Goal: Complete application form

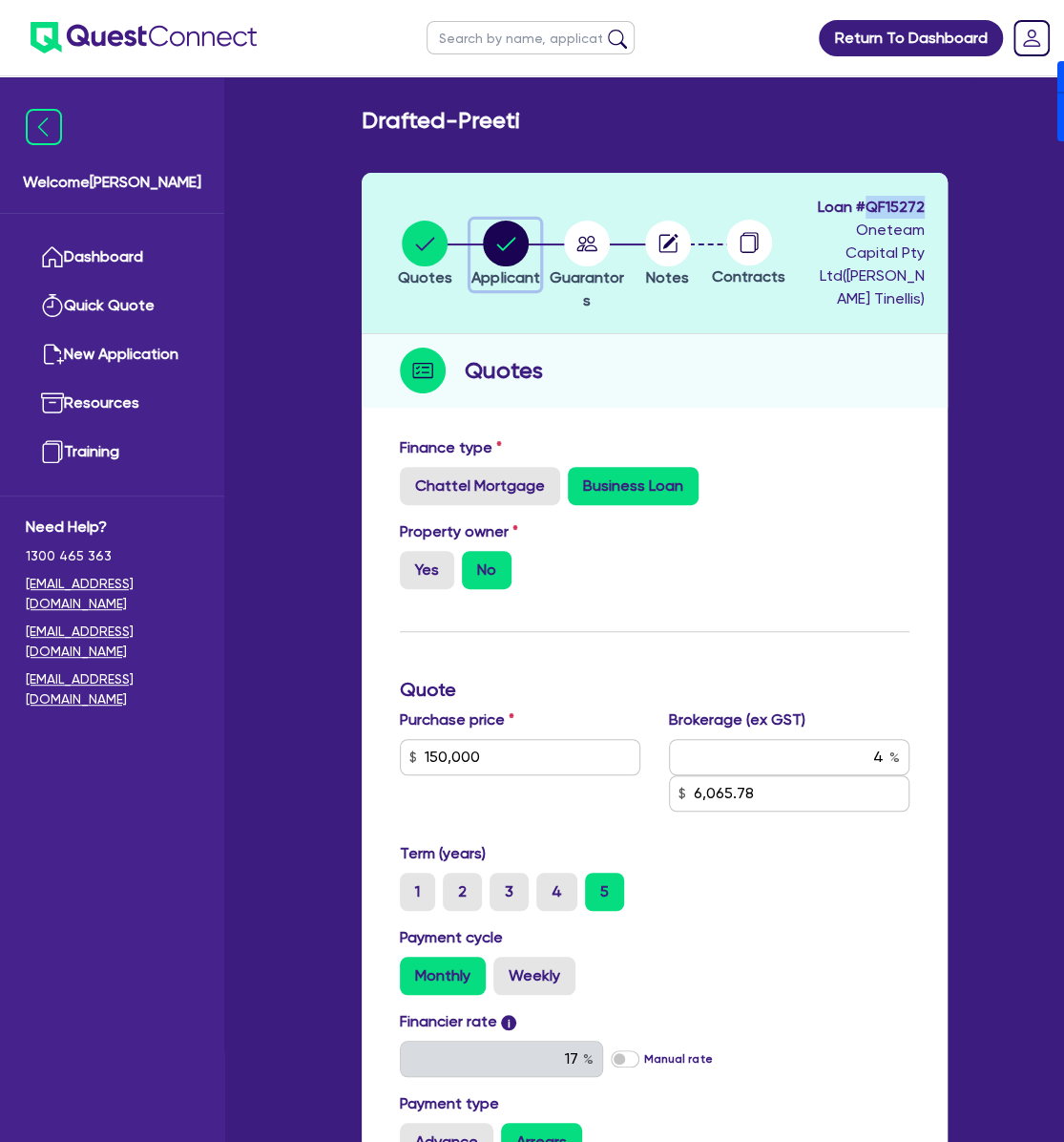
click at [519, 245] on circle "button" at bounding box center [505, 243] width 46 height 46
select select "SOLE_TRADER"
select select "ACCOMODATION_FOOD"
select select "HOTELS"
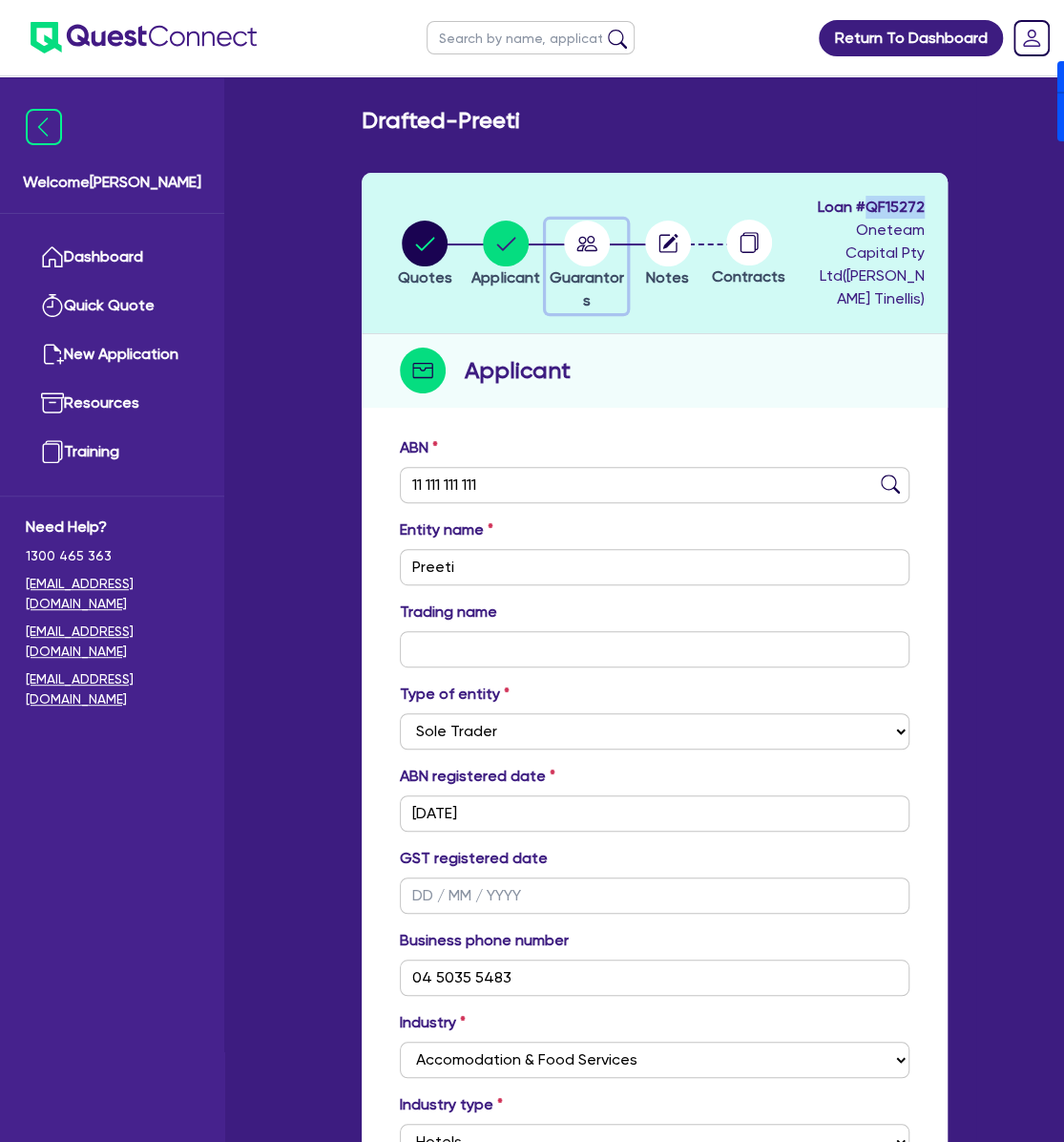
click at [590, 236] on icon "button" at bounding box center [586, 244] width 21 height 16
select select "MRS"
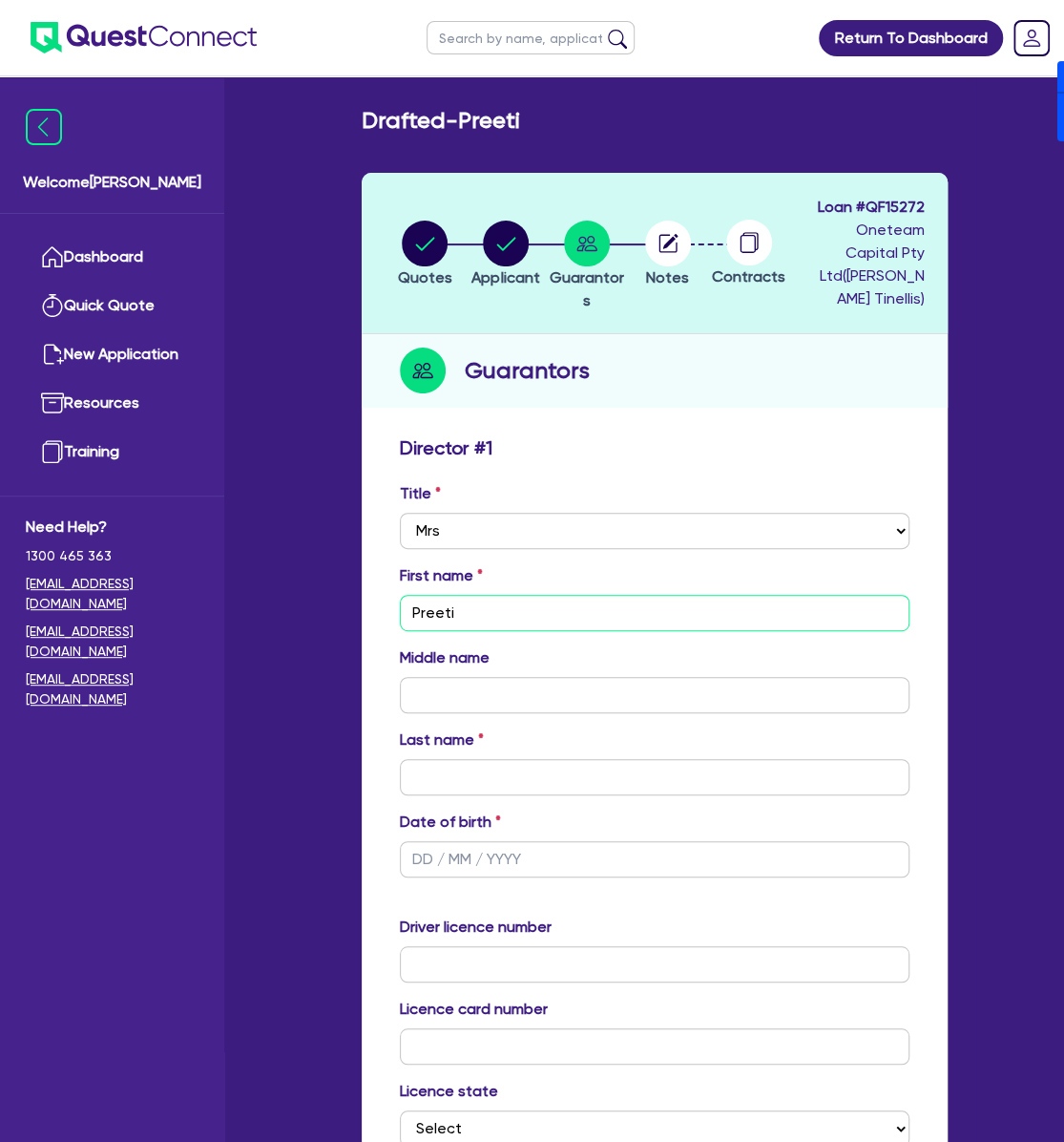
click at [541, 601] on input "Preeti" at bounding box center [655, 613] width 509 height 36
click at [129, 265] on link "Dashboard" at bounding box center [112, 257] width 173 height 48
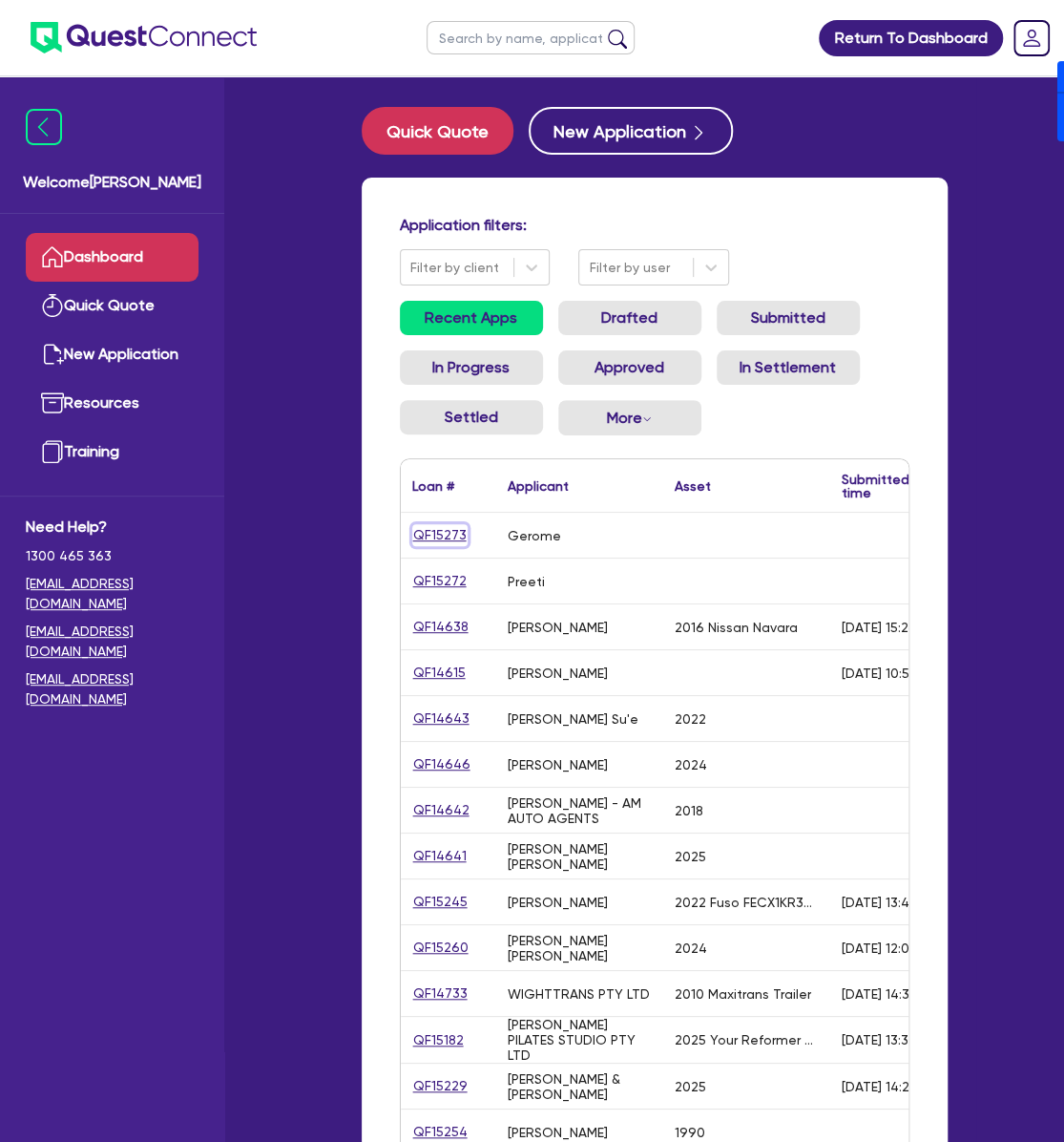
click at [436, 544] on link "QF15273" at bounding box center [440, 535] width 55 height 22
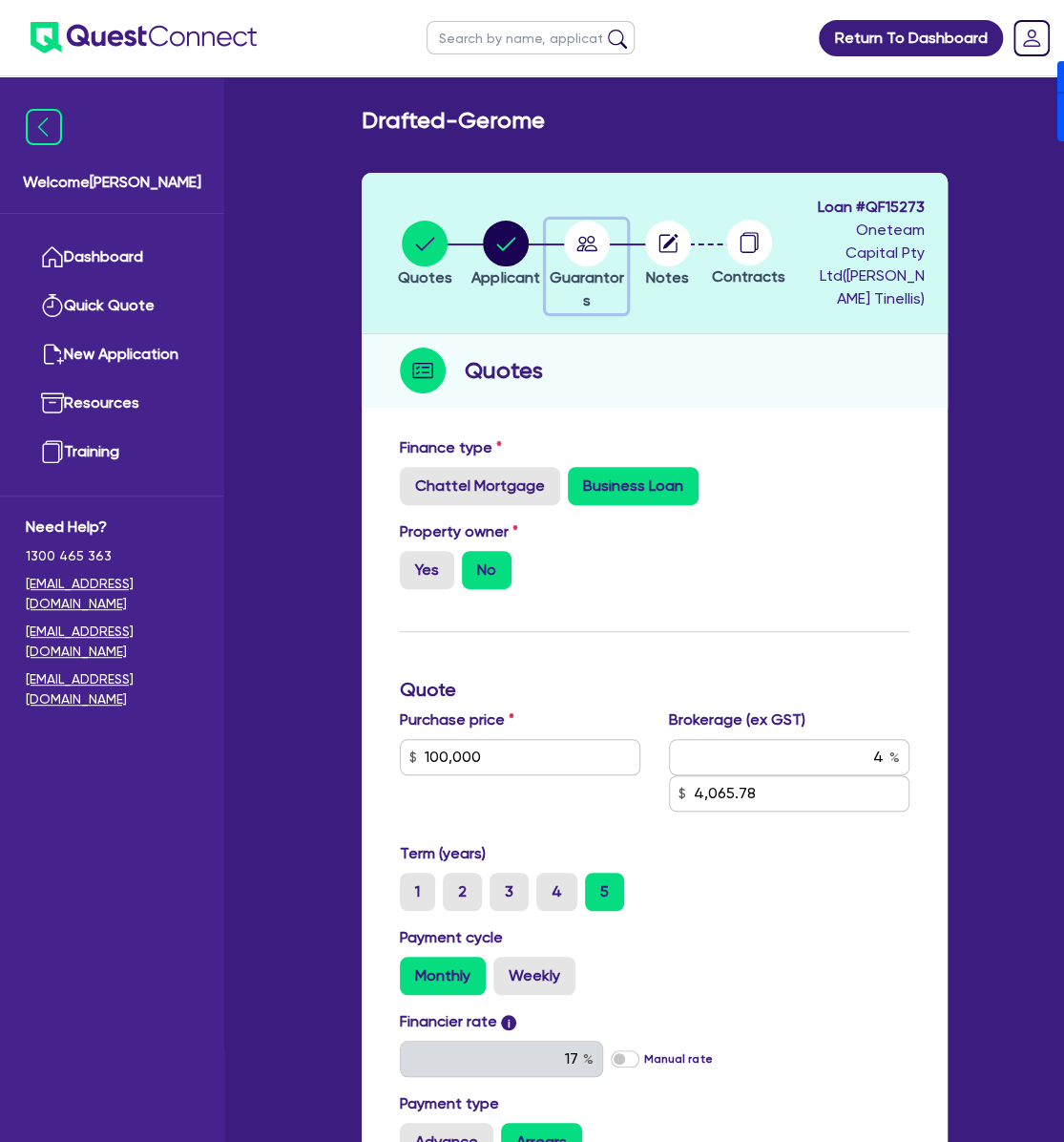
click at [619, 233] on div "button" at bounding box center [586, 243] width 80 height 46
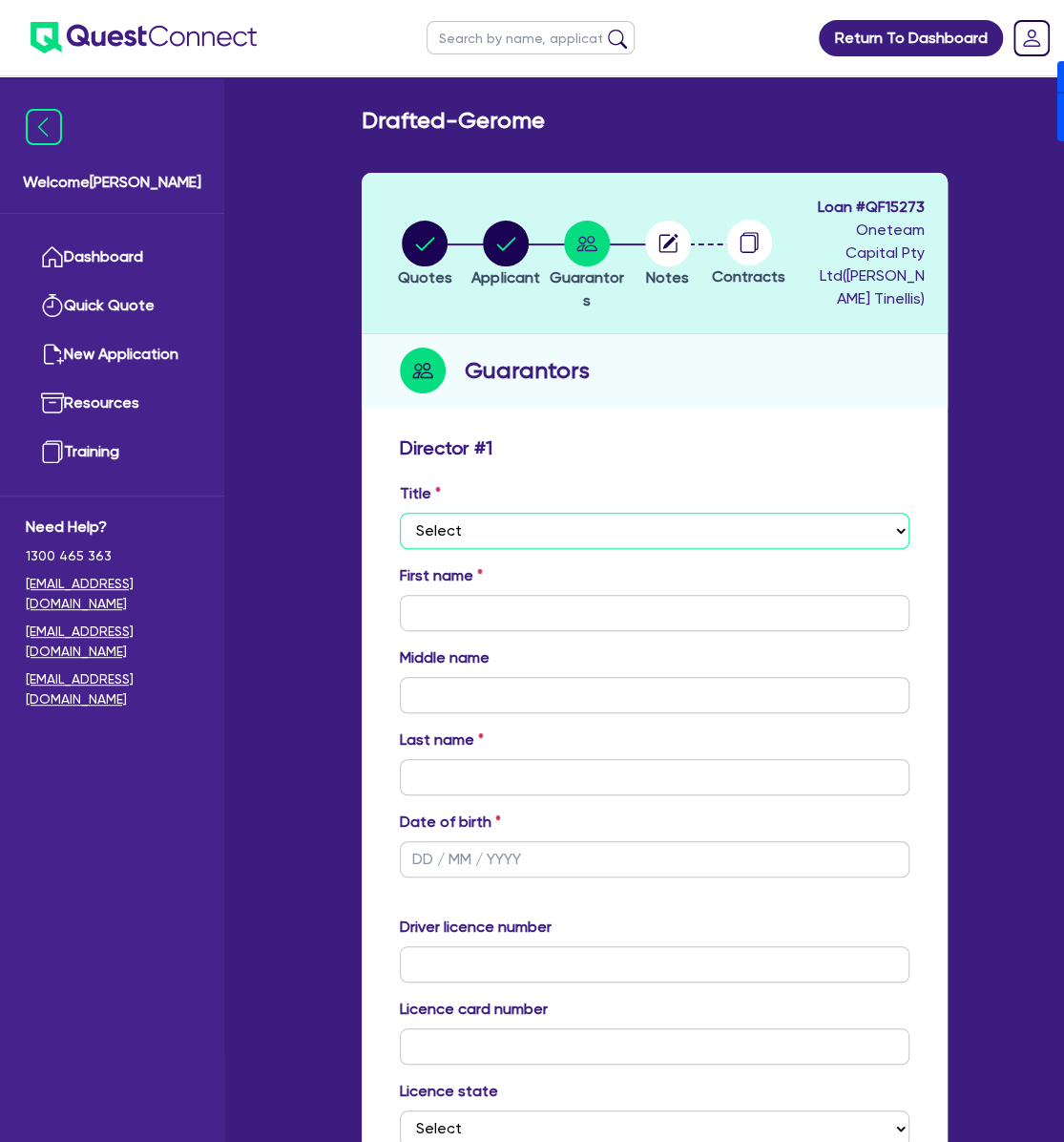
drag, startPoint x: 511, startPoint y: 534, endPoint x: 517, endPoint y: 546, distance: 13.4
click at [511, 534] on select "Select Mr Mrs Ms Miss Dr" at bounding box center [655, 530] width 509 height 36
select select "MRS"
click at [400, 512] on select "Select Mr Mrs Ms Miss Dr" at bounding box center [655, 530] width 509 height 36
click at [503, 596] on input "text" at bounding box center [655, 613] width 509 height 36
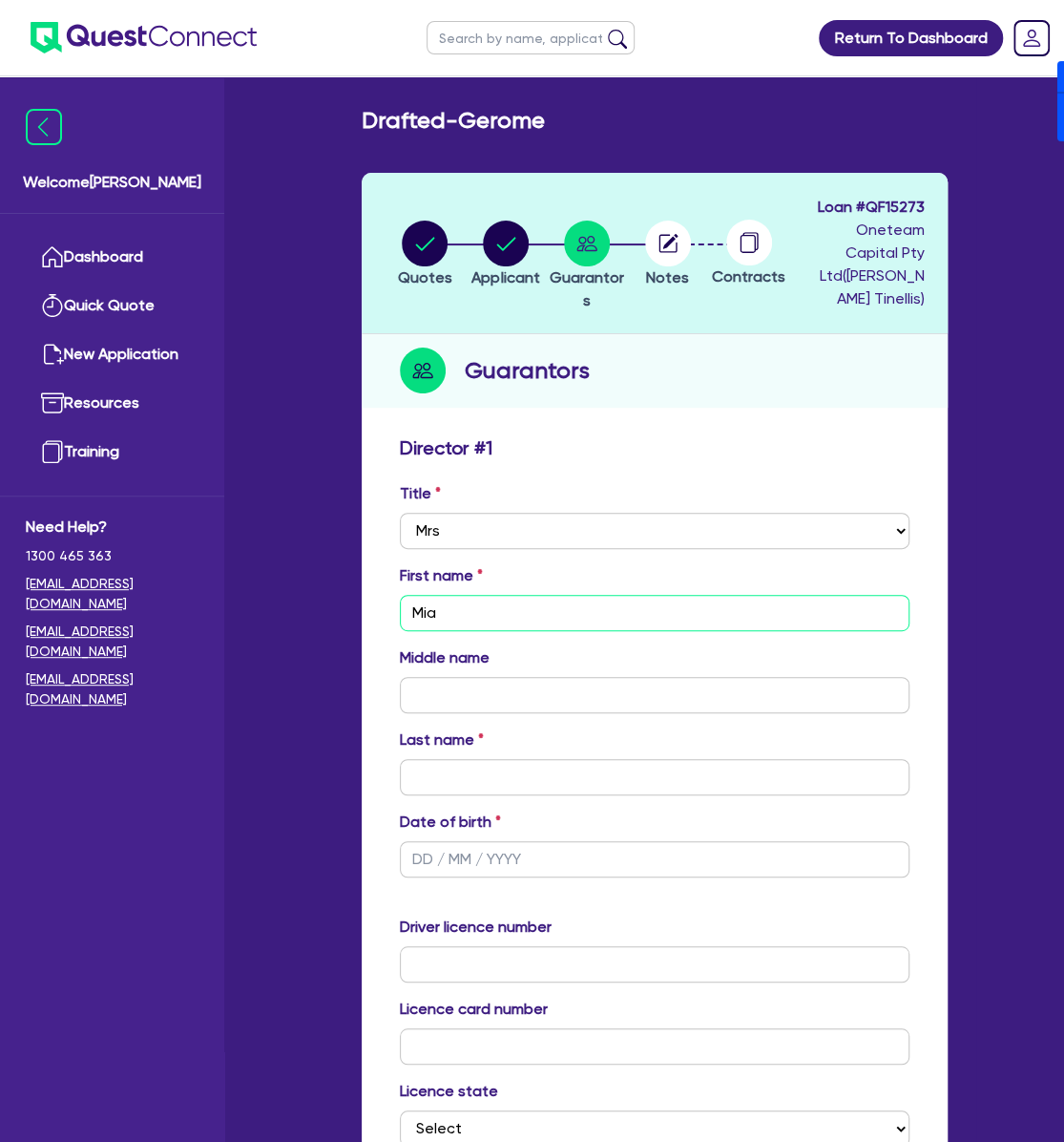
type input "Mia"
type input "[PERSON_NAME]"
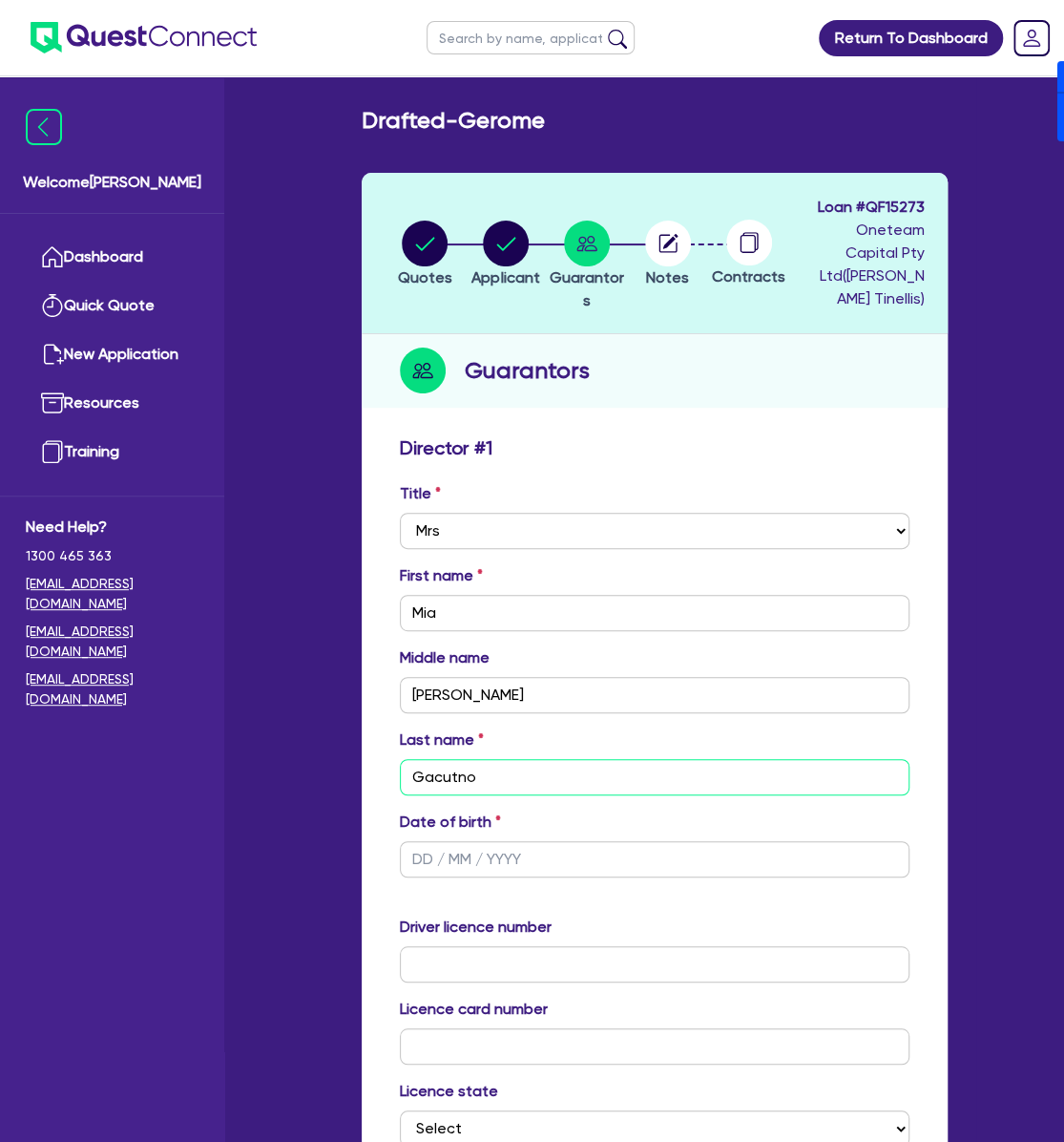
type input "Gacutno"
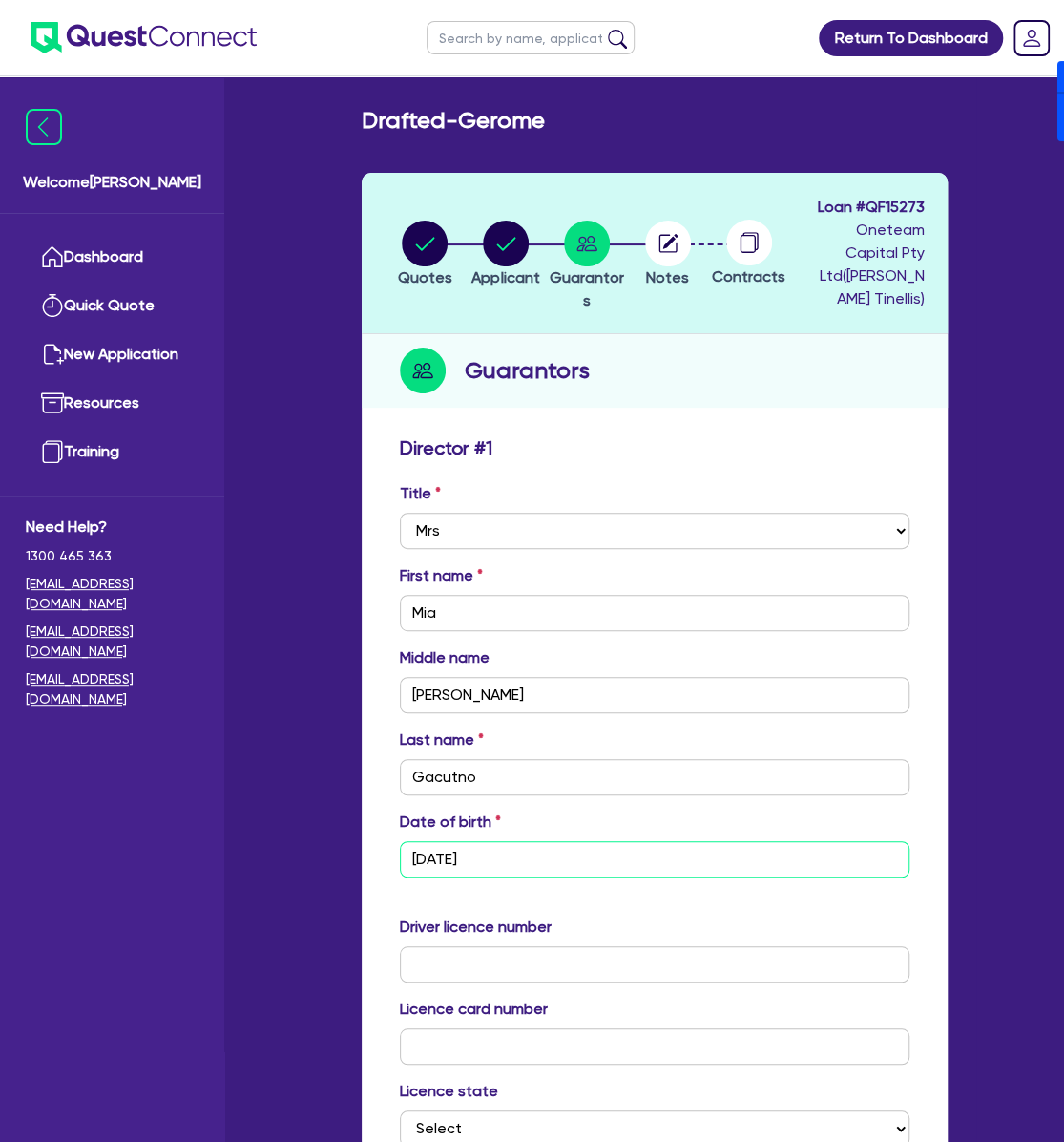
type input "[DATE]"
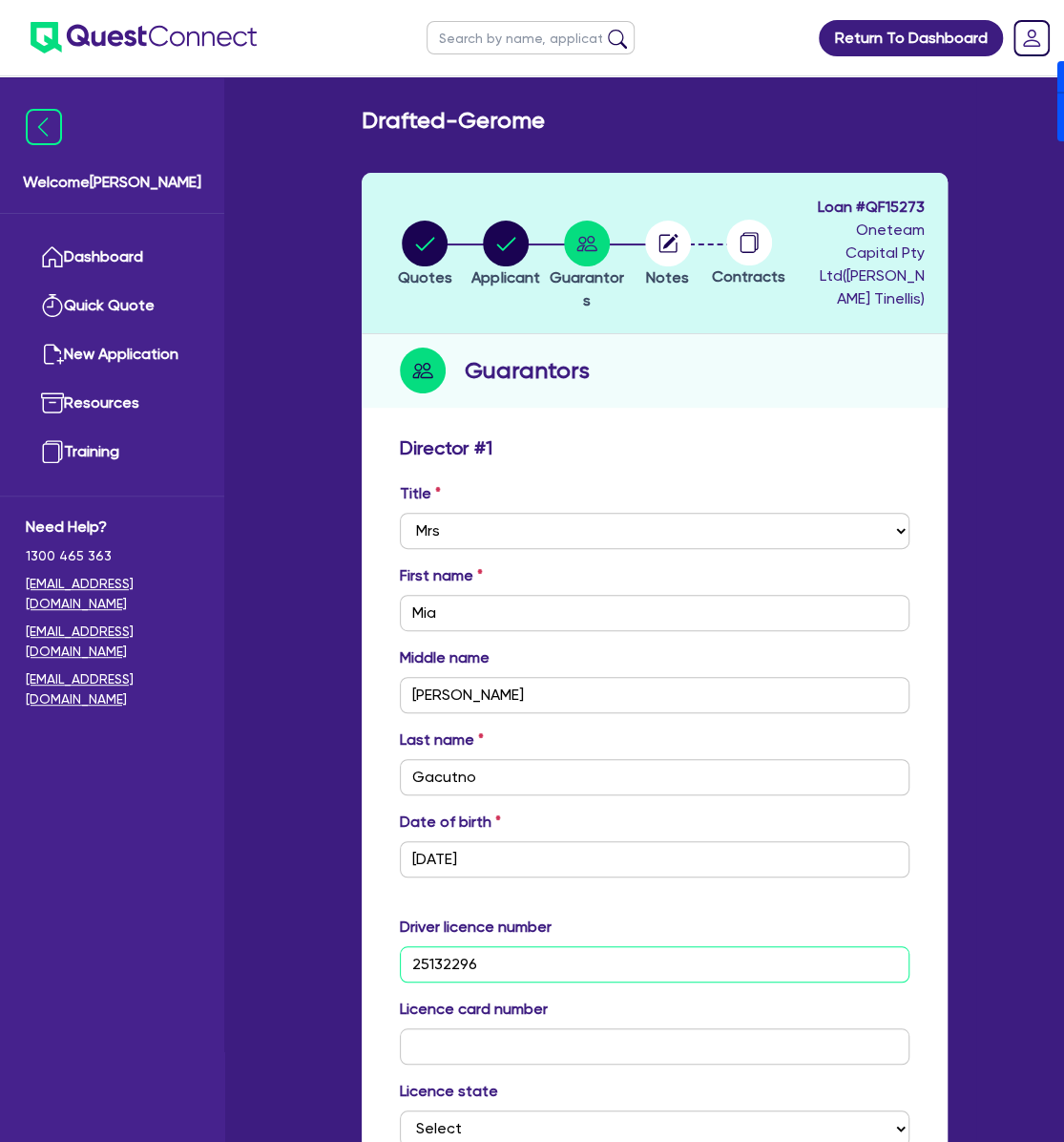
type input "25132296"
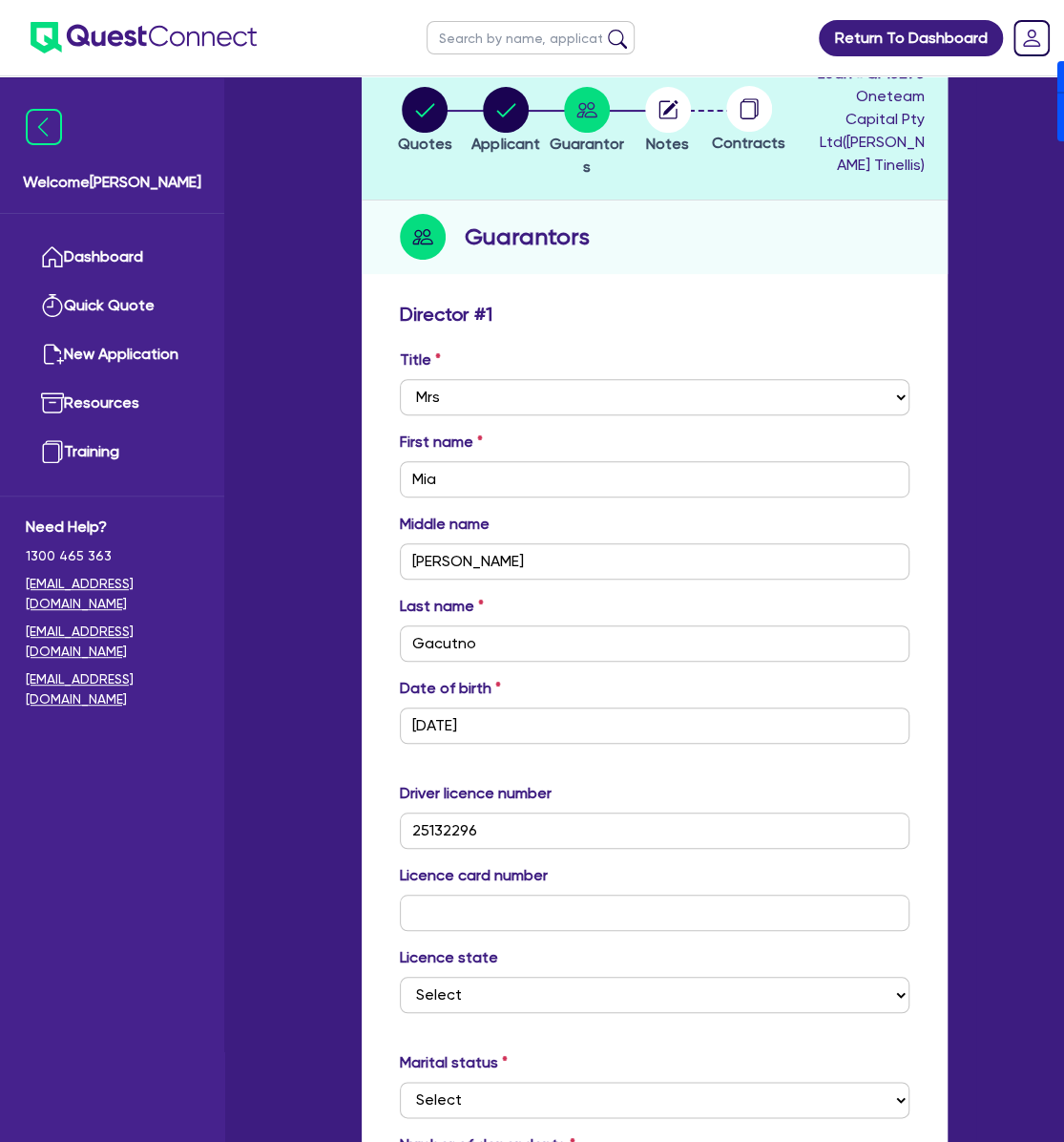
scroll to position [254, 0]
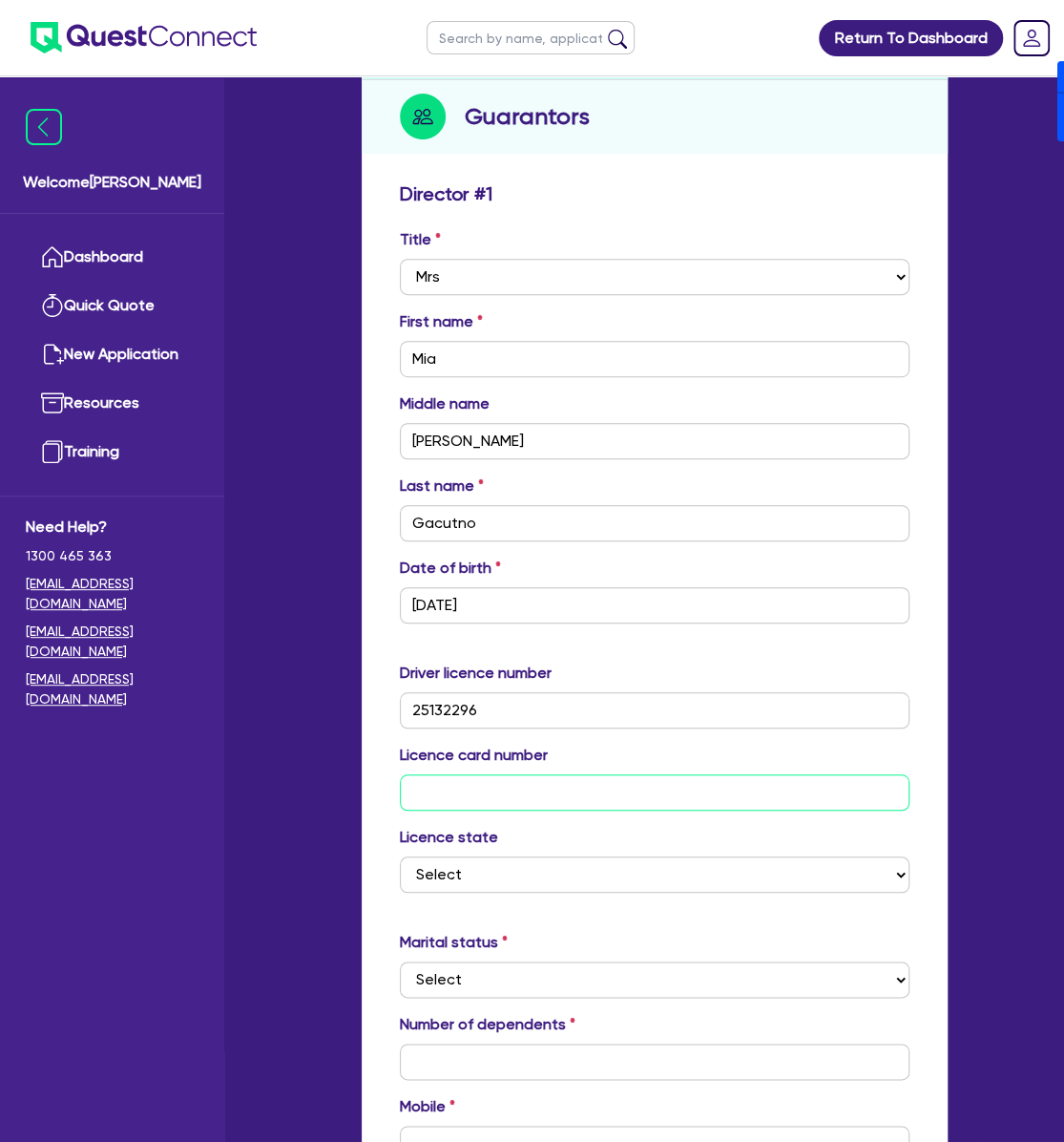
click at [456, 791] on input "text" at bounding box center [655, 792] width 509 height 36
type input "2062315424"
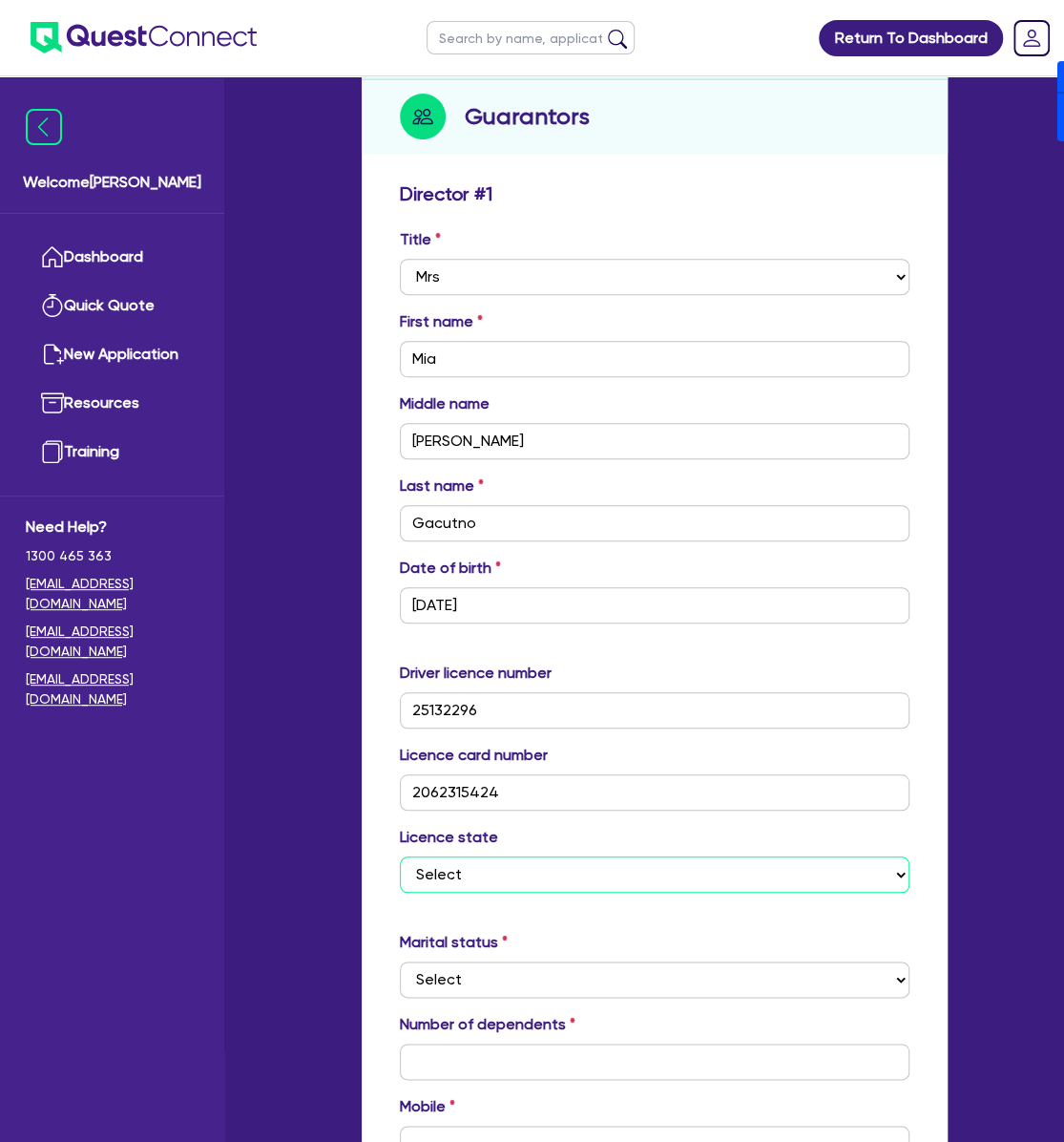
select select "[GEOGRAPHIC_DATA]"
click at [503, 973] on select "Select Single Married De Facto / Partner" at bounding box center [655, 979] width 509 height 36
select select "MARRIED"
click at [400, 961] on select "Select Single Married De Facto / Partner" at bounding box center [655, 979] width 509 height 36
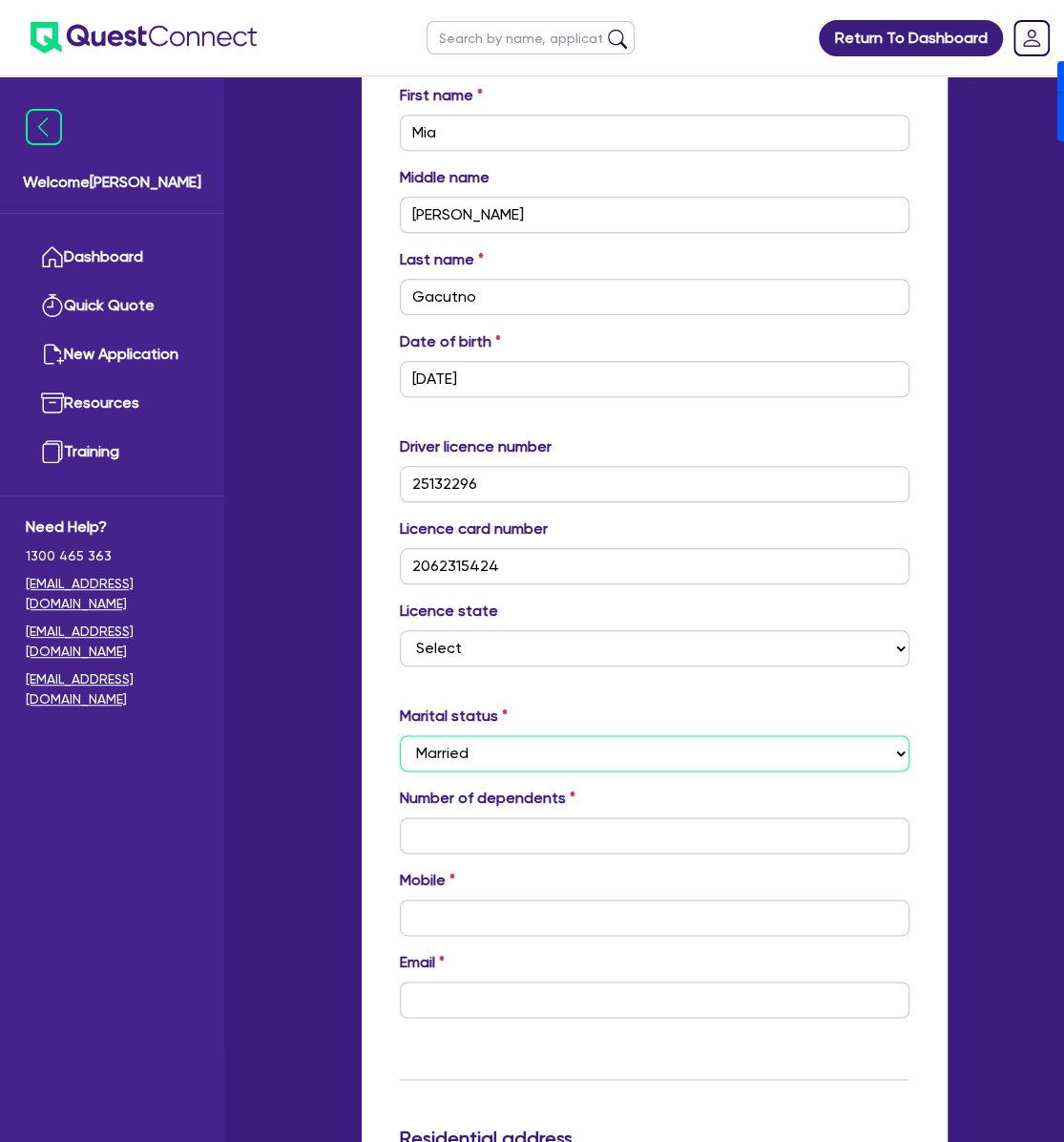
scroll to position [509, 0]
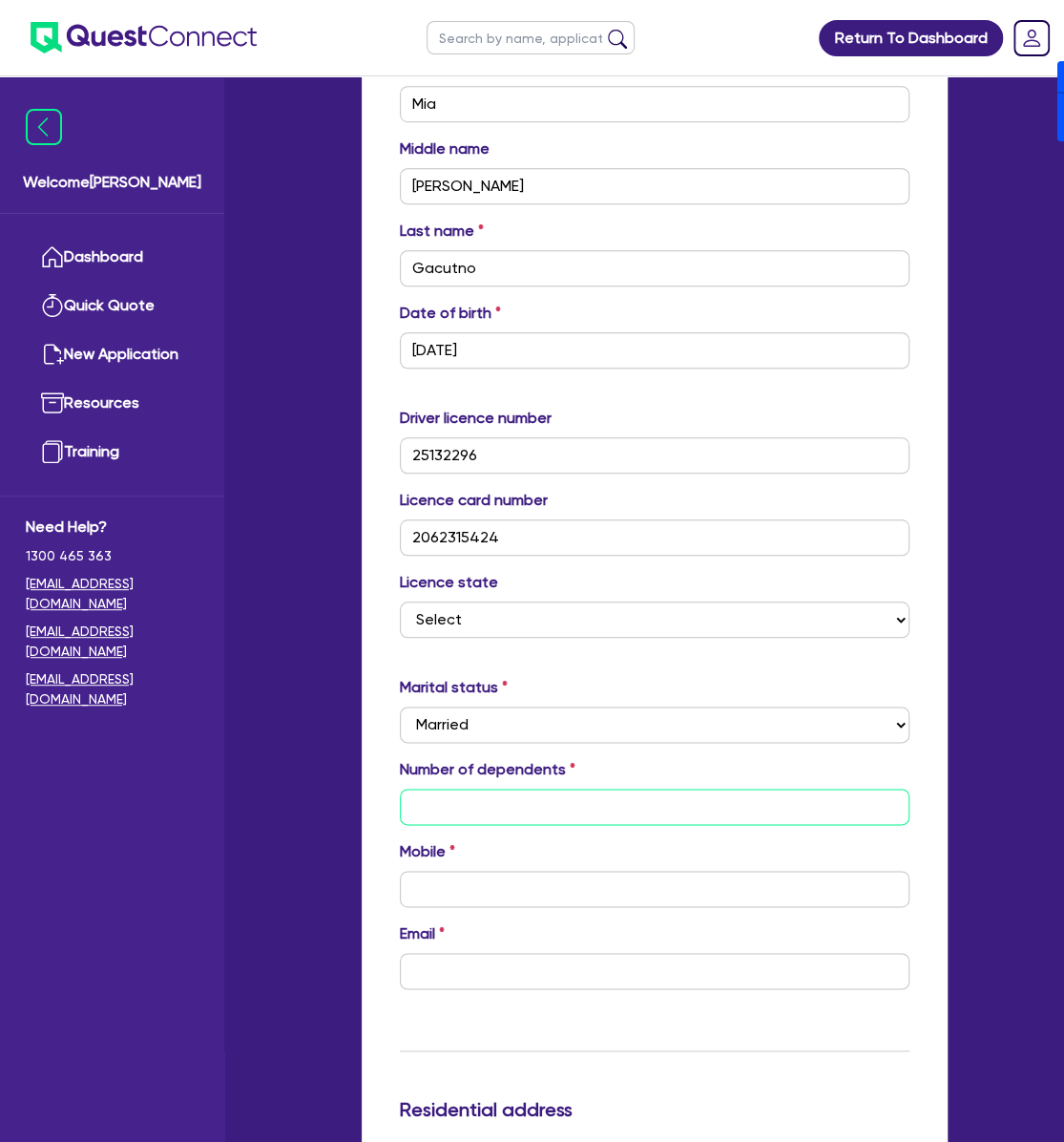
click at [480, 792] on input "text" at bounding box center [655, 807] width 509 height 36
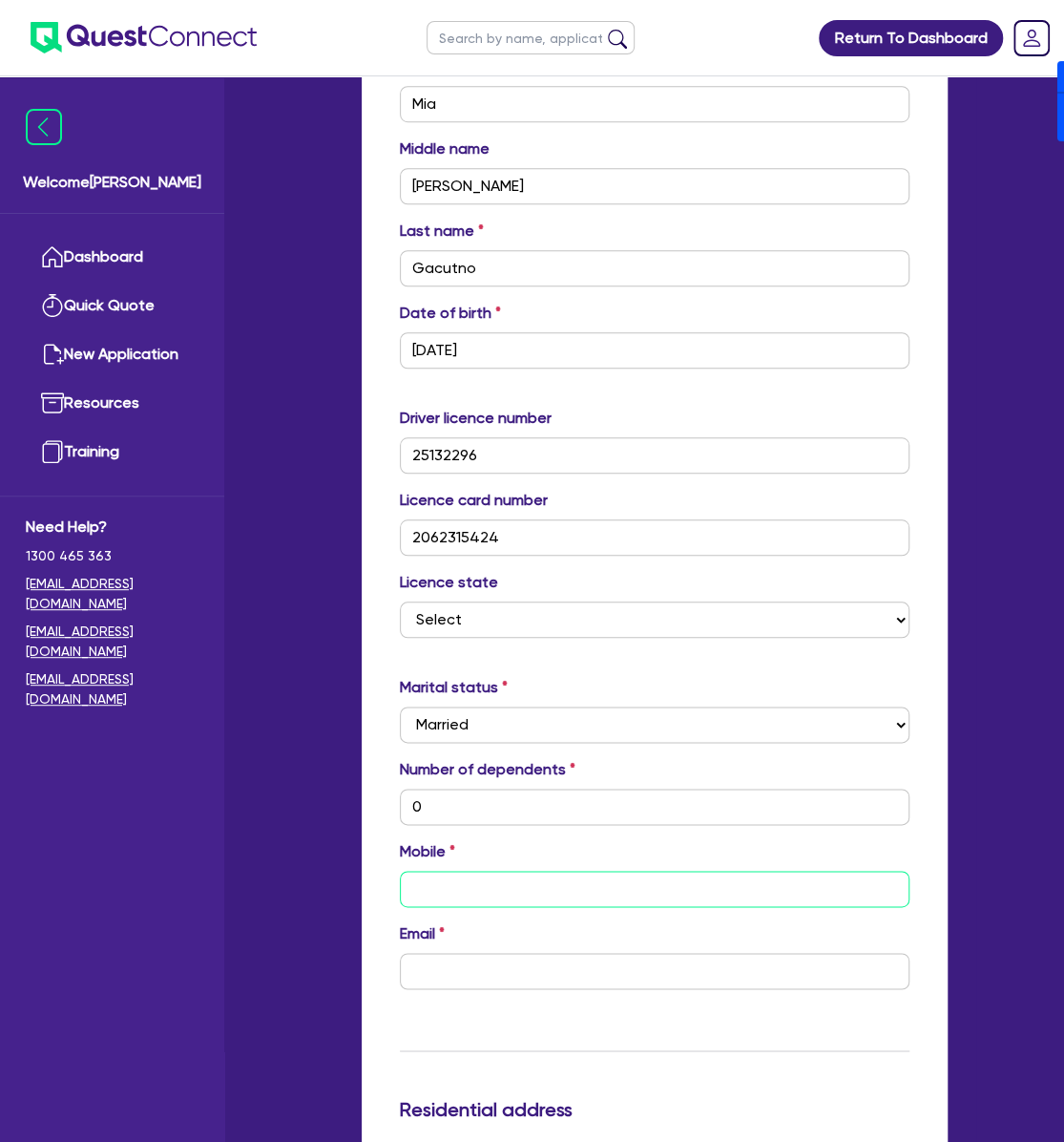
click at [508, 893] on input "text" at bounding box center [655, 888] width 509 height 36
paste input "0452 536 810"
type input "0"
type input "0452 536 810"
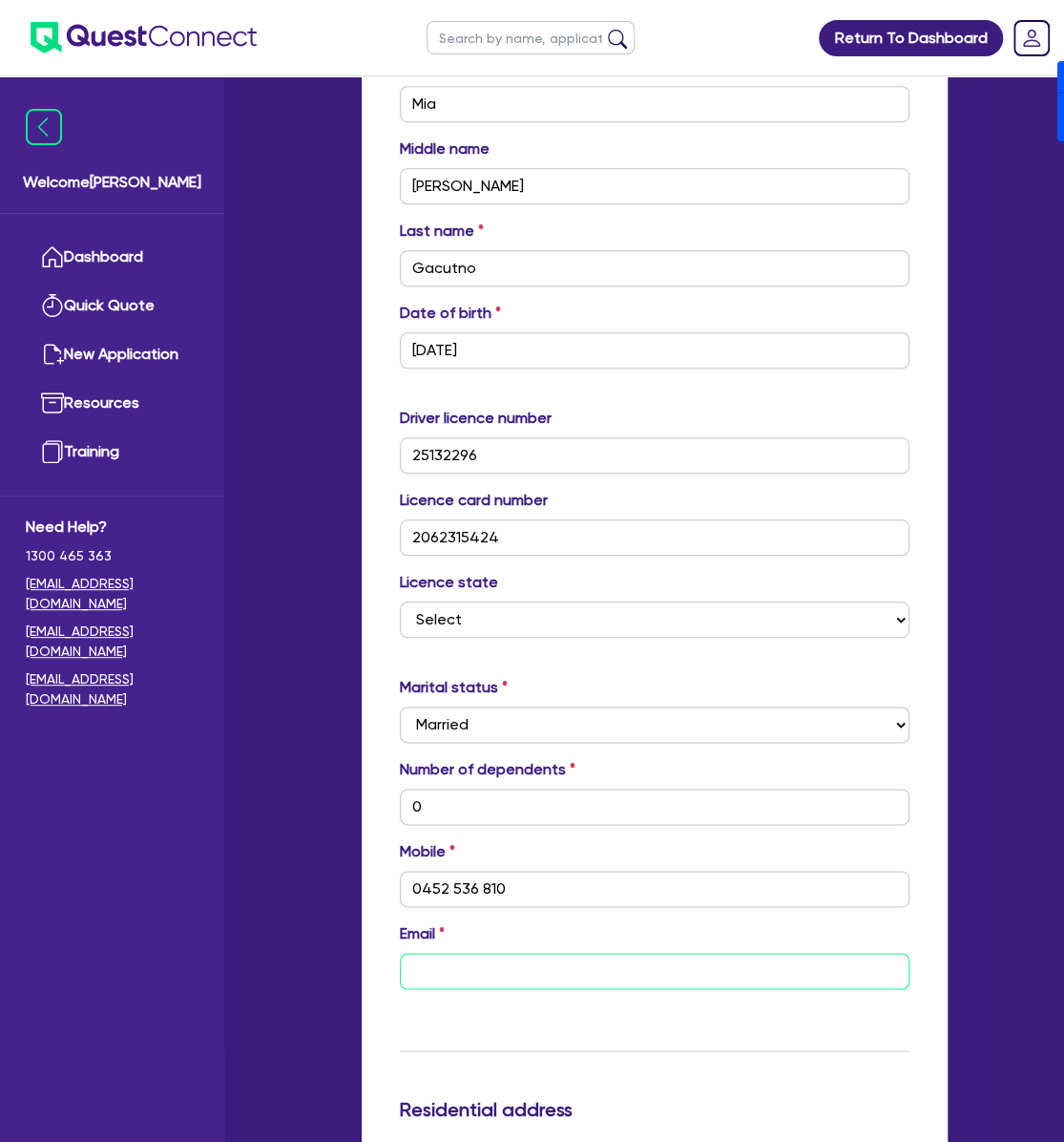
click at [580, 959] on input "email" at bounding box center [655, 970] width 509 height 36
paste input "[EMAIL_ADDRESS][DOMAIN_NAME]"
type input "0"
type input "0452 536 810"
type input "[EMAIL_ADDRESS][DOMAIN_NAME]"
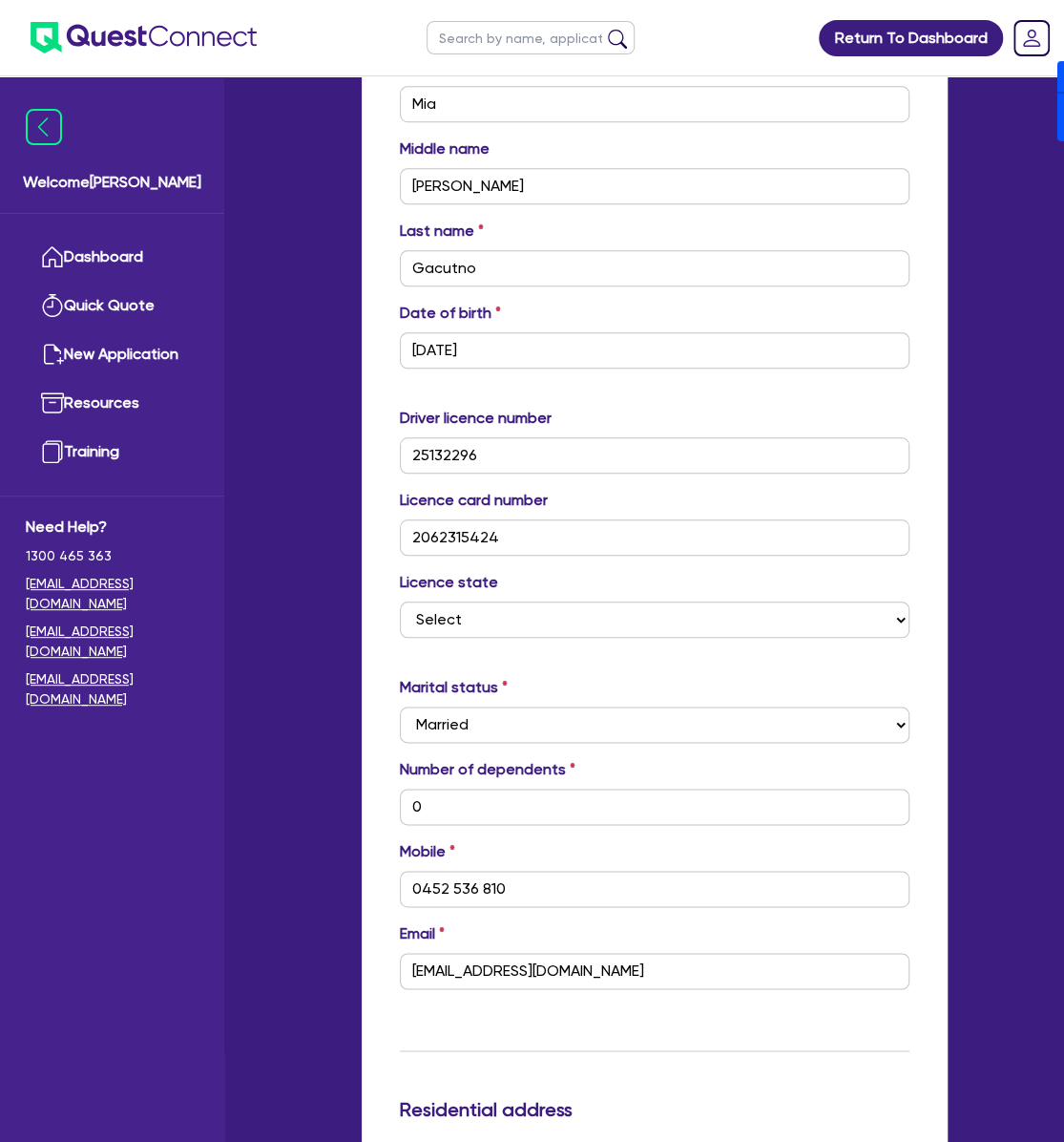
scroll to position [1115, 0]
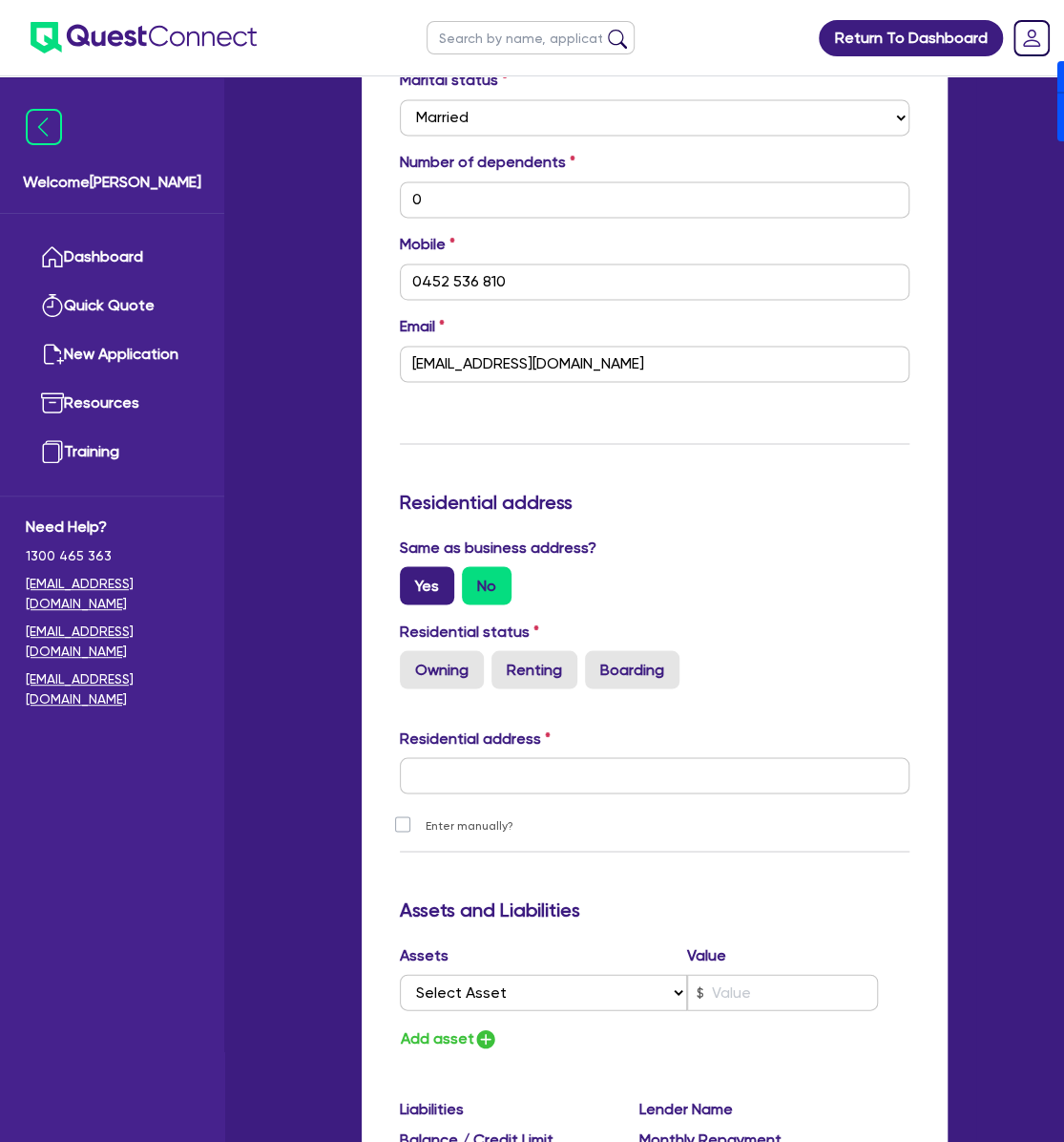
click at [411, 580] on label "Yes" at bounding box center [427, 584] width 54 height 38
click at [411, 578] on input "Yes" at bounding box center [406, 571] width 13 height 13
radio input "true"
type input "0"
type input "0452 536 810"
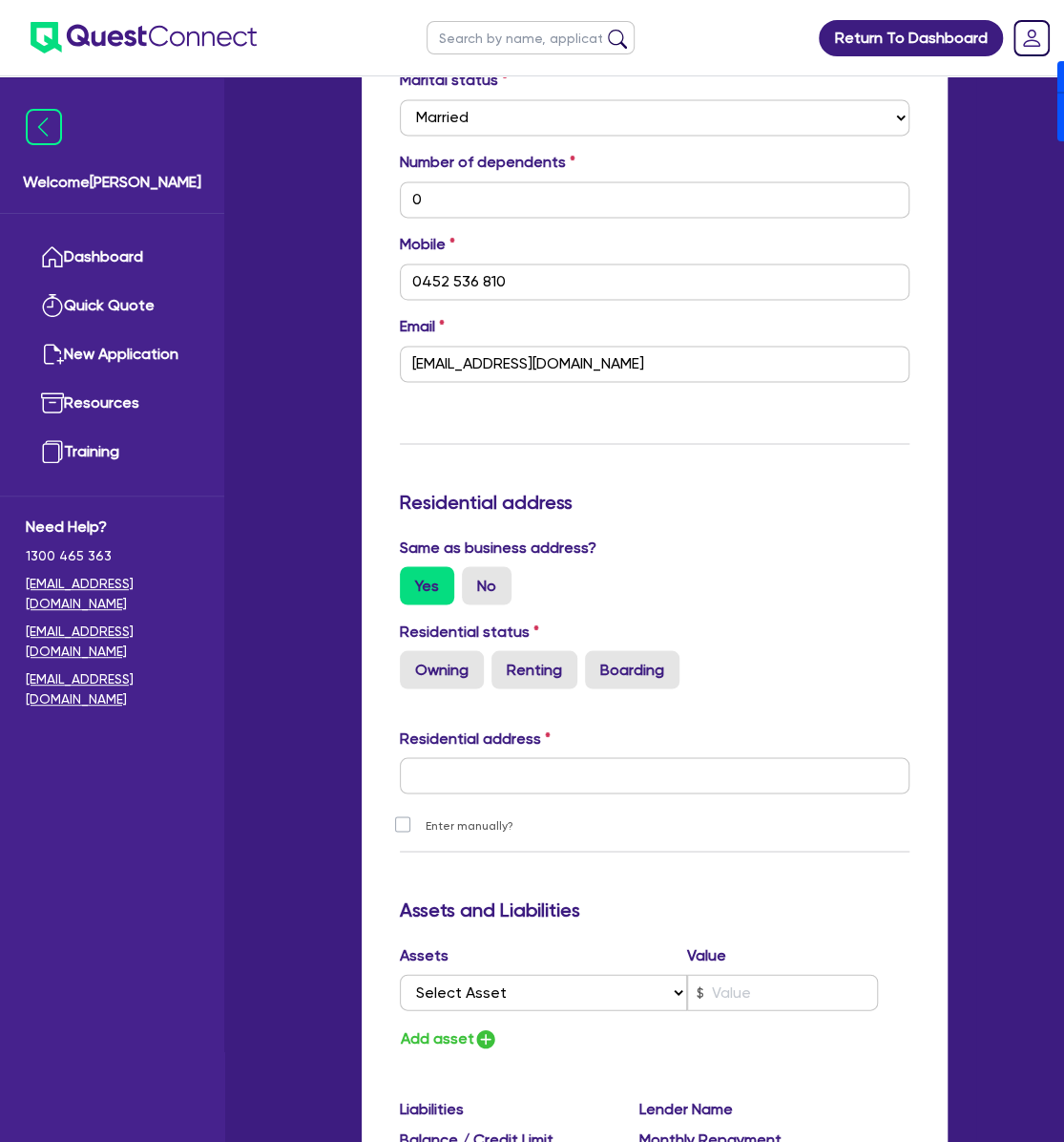
type input "[STREET_ADDRESS]"
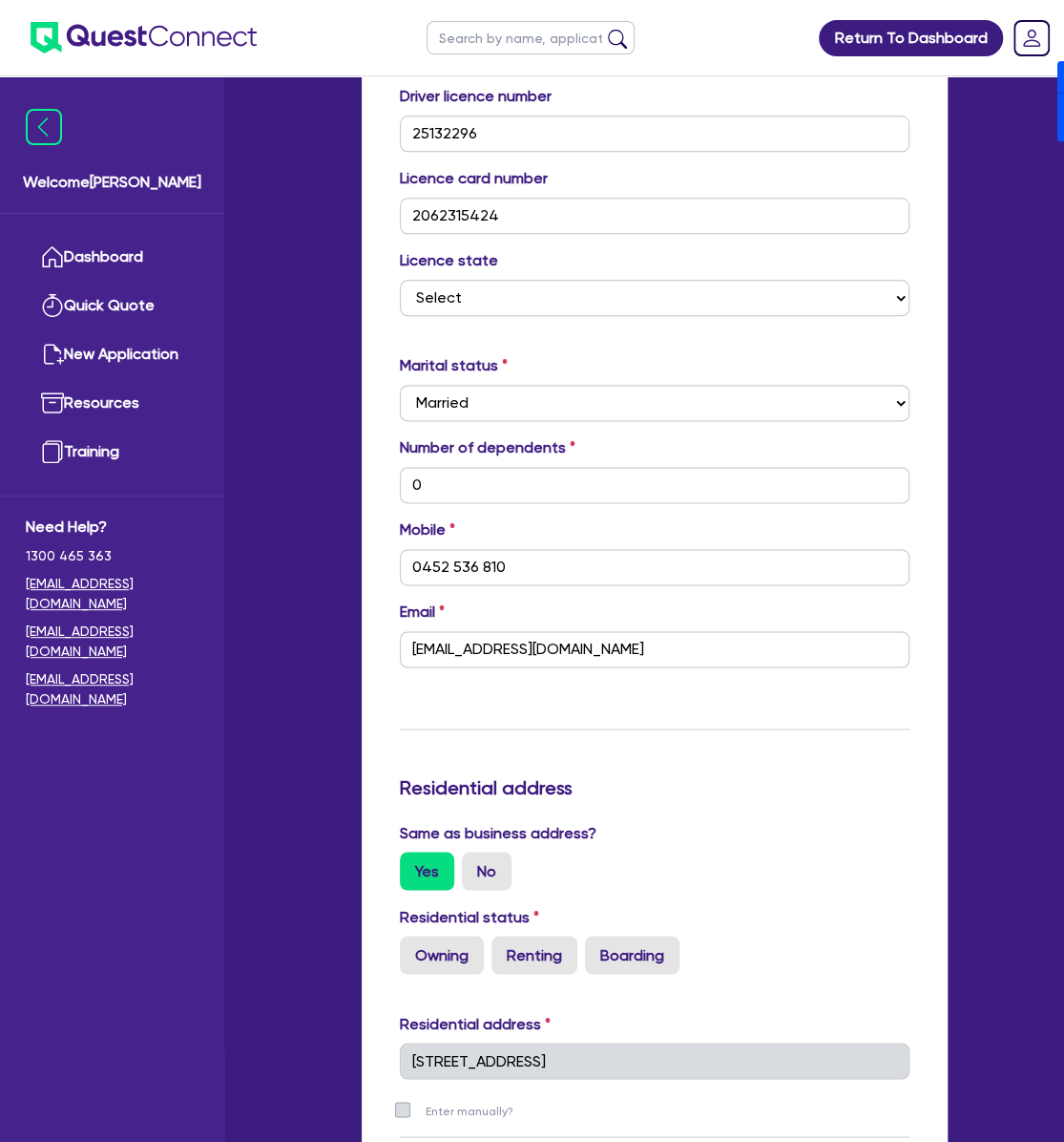
scroll to position [0, 0]
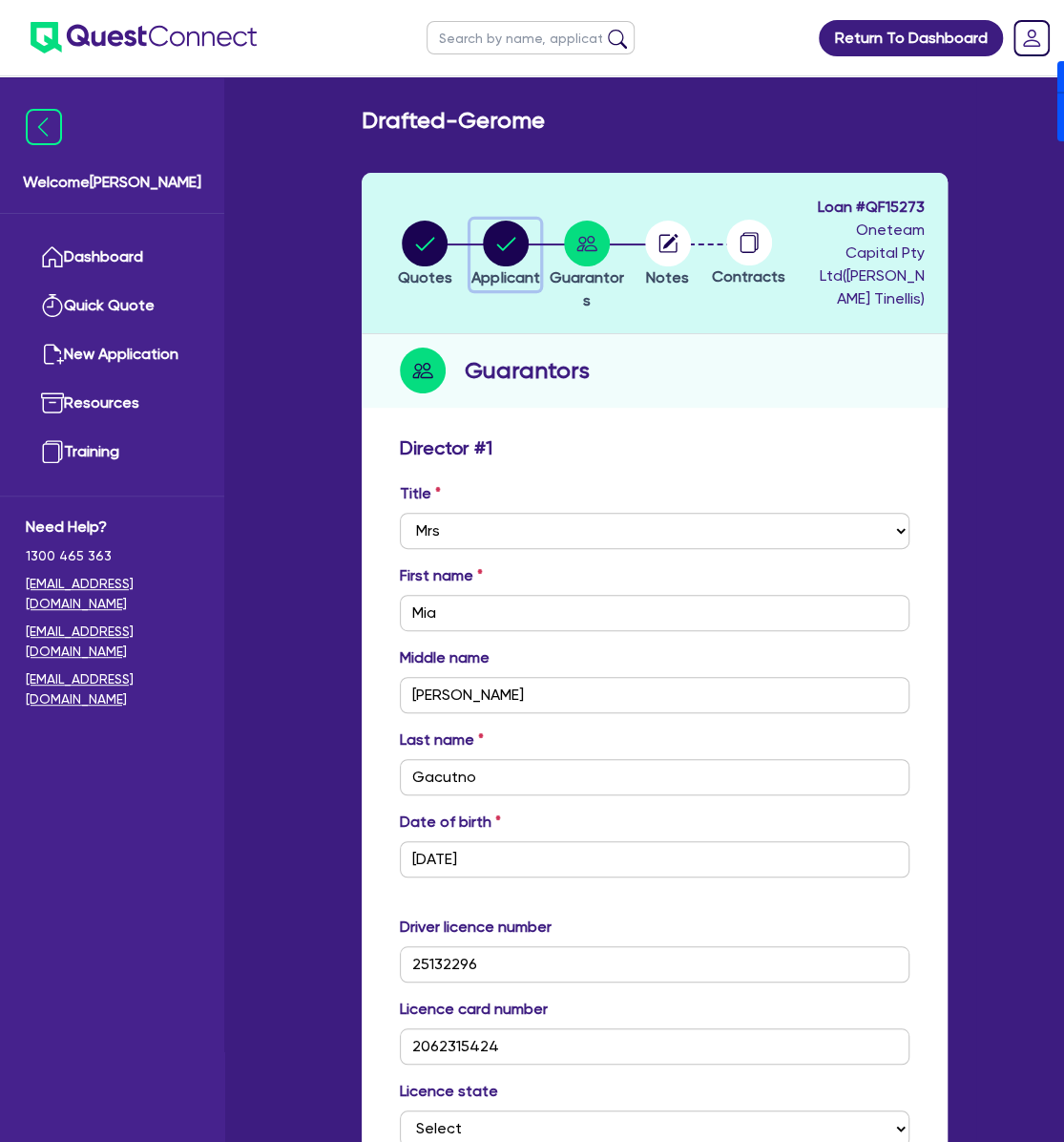
click at [498, 221] on circle "button" at bounding box center [505, 243] width 46 height 46
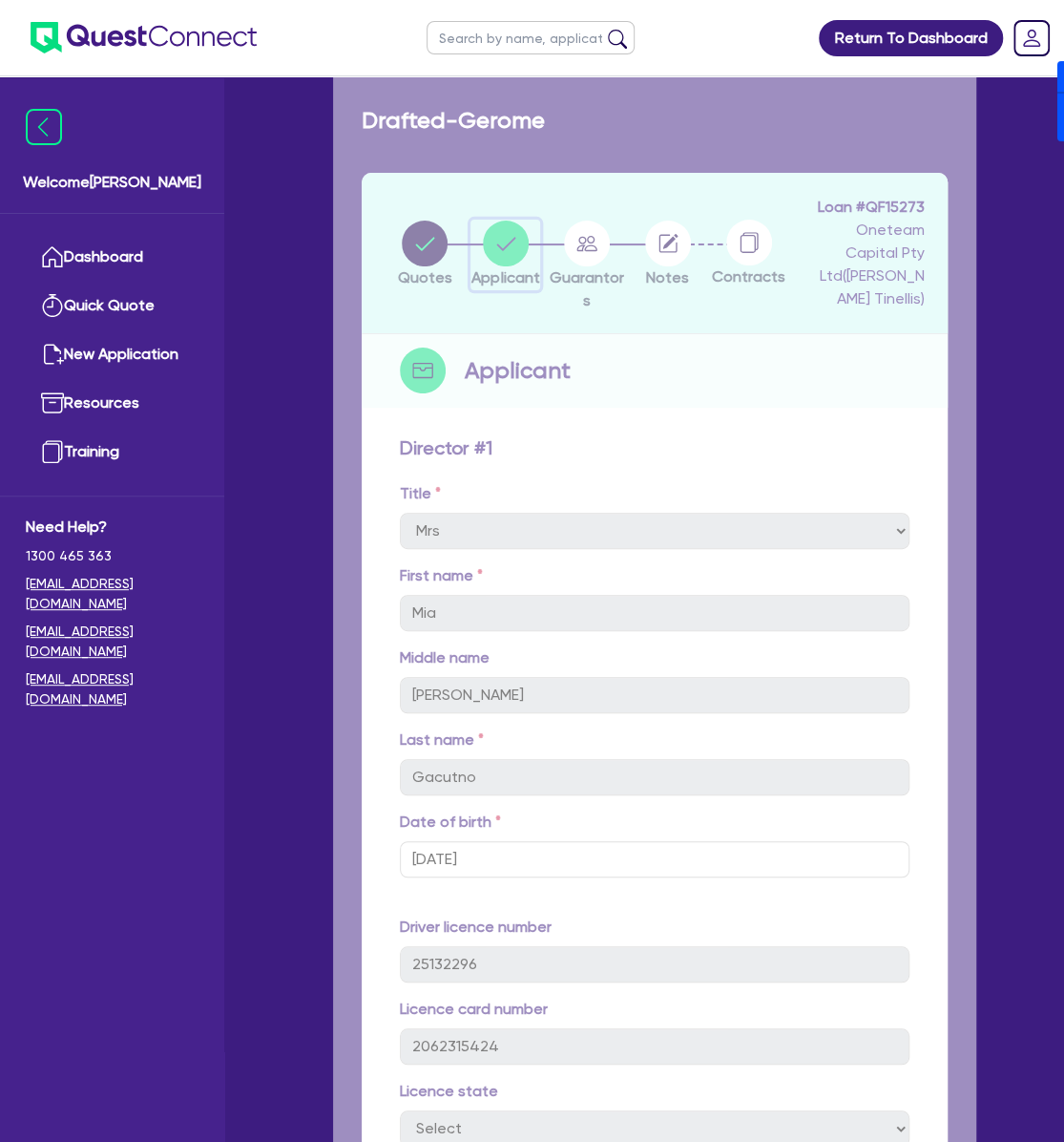
select select "SOLE_TRADER"
select select "ACCOMODATION_FOOD"
select select "HOTELS"
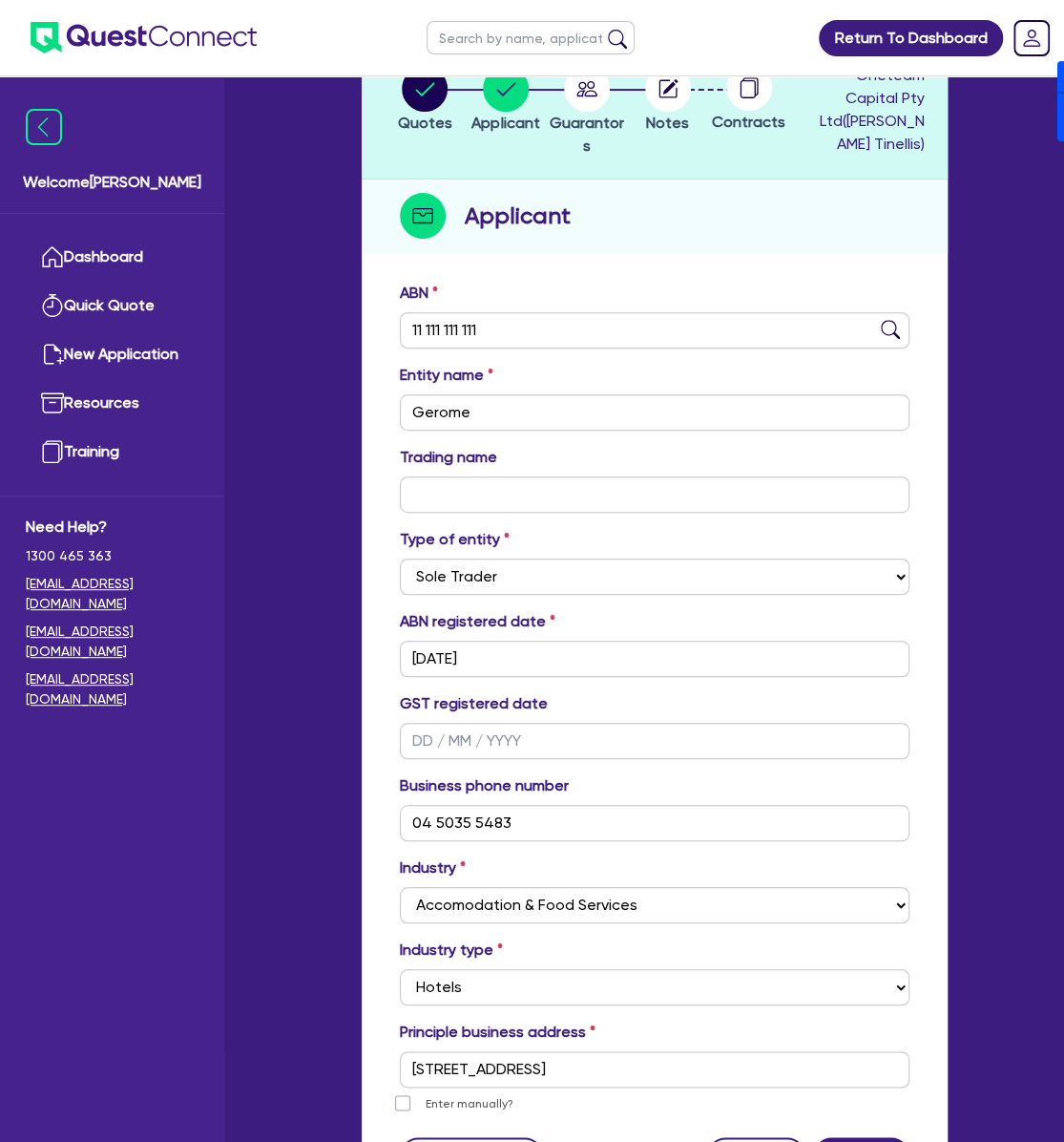
scroll to position [338, 0]
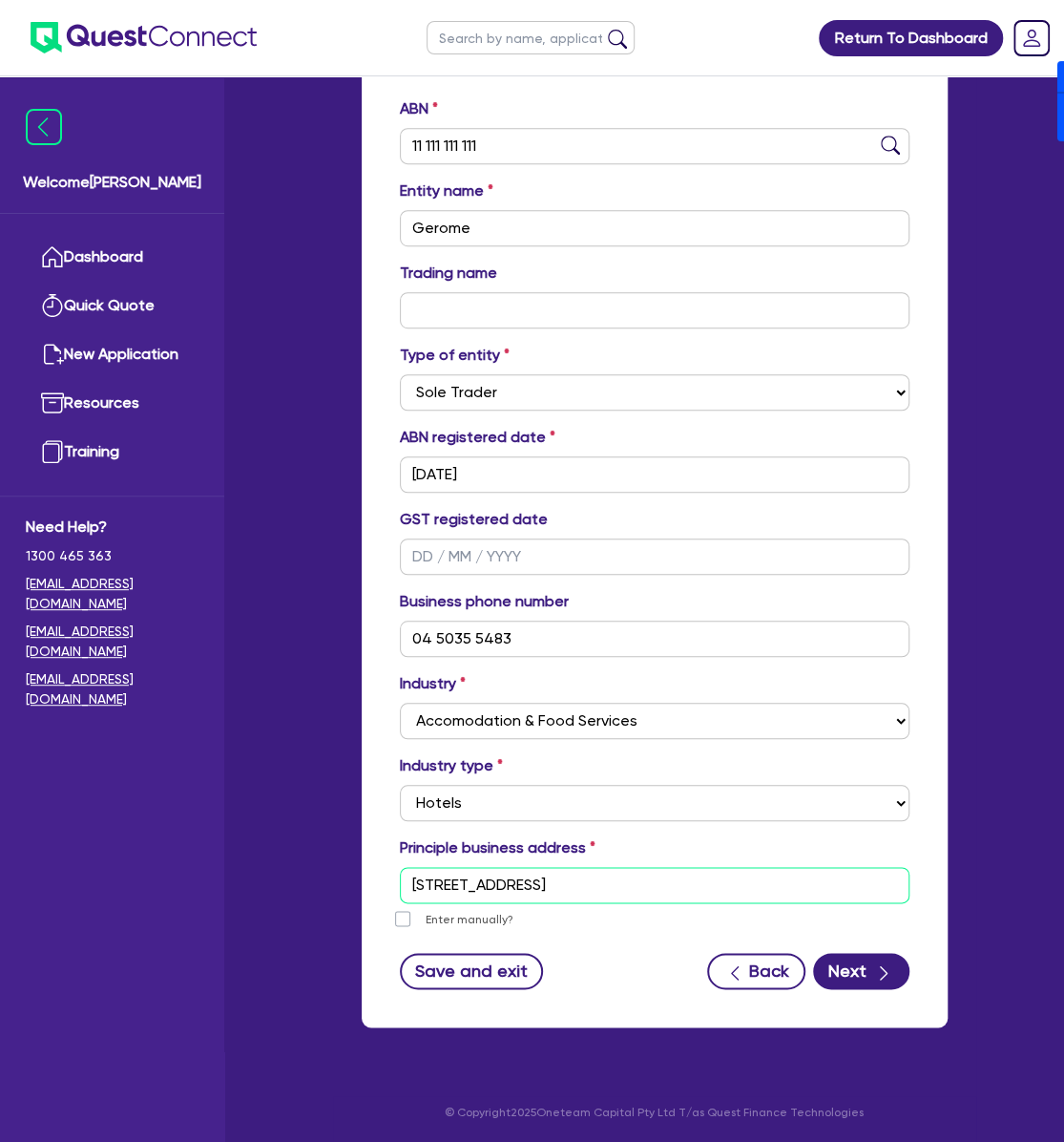
click at [695, 889] on input "[STREET_ADDRESS]" at bounding box center [655, 884] width 509 height 36
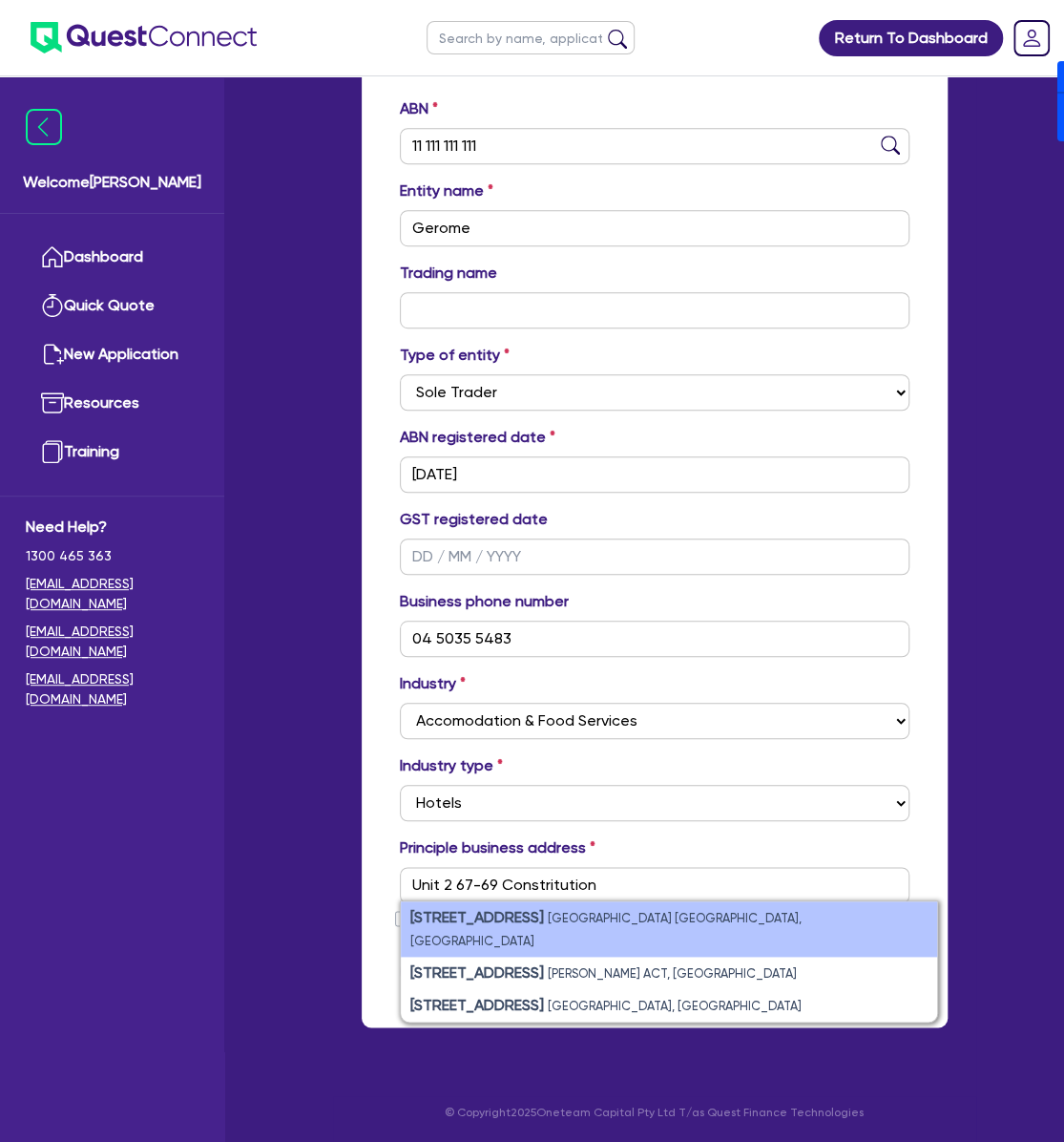
click at [636, 912] on small "[GEOGRAPHIC_DATA] [GEOGRAPHIC_DATA], [GEOGRAPHIC_DATA]" at bounding box center [606, 930] width 391 height 37
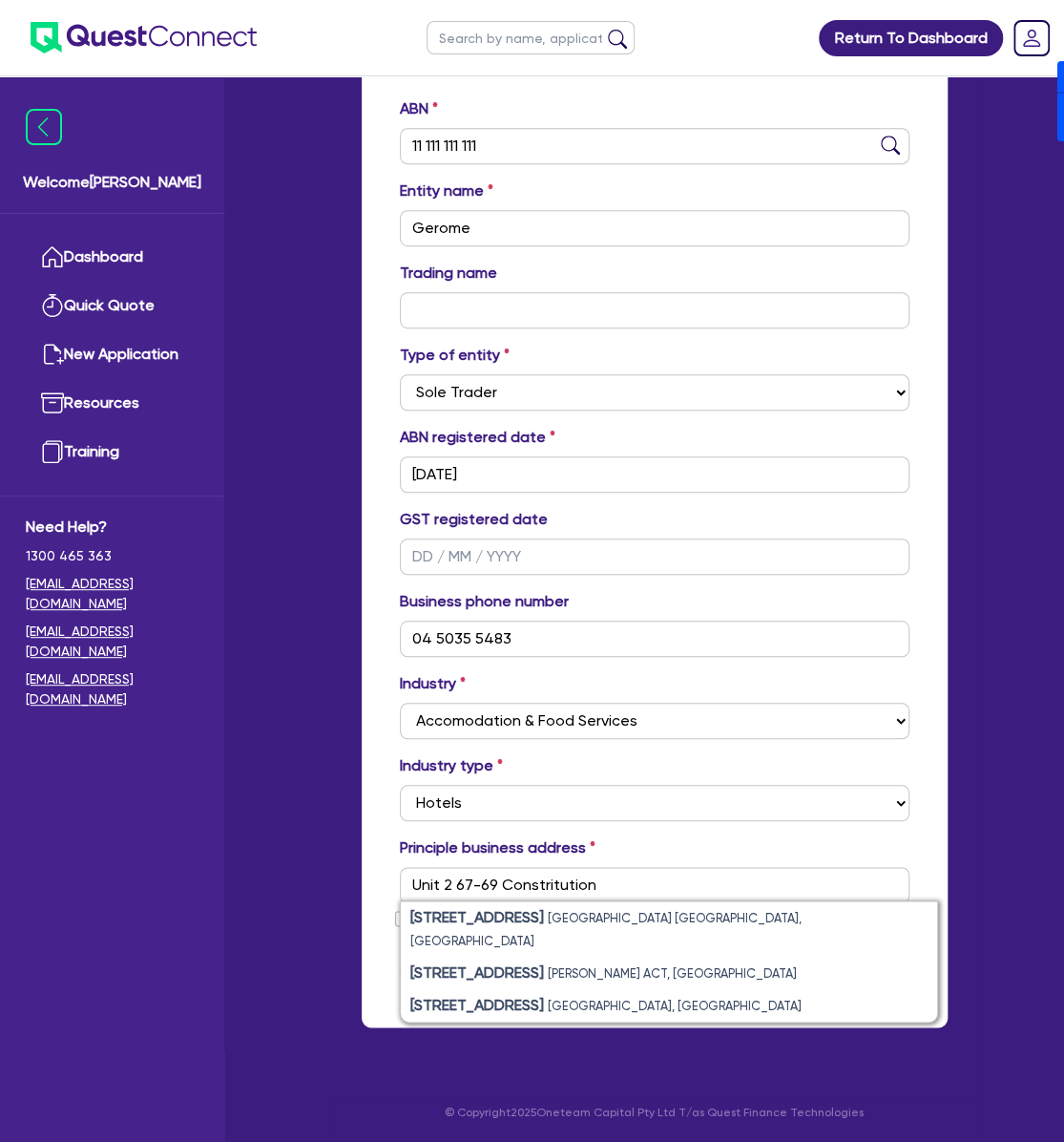
type input "[STREET_ADDRESS]"
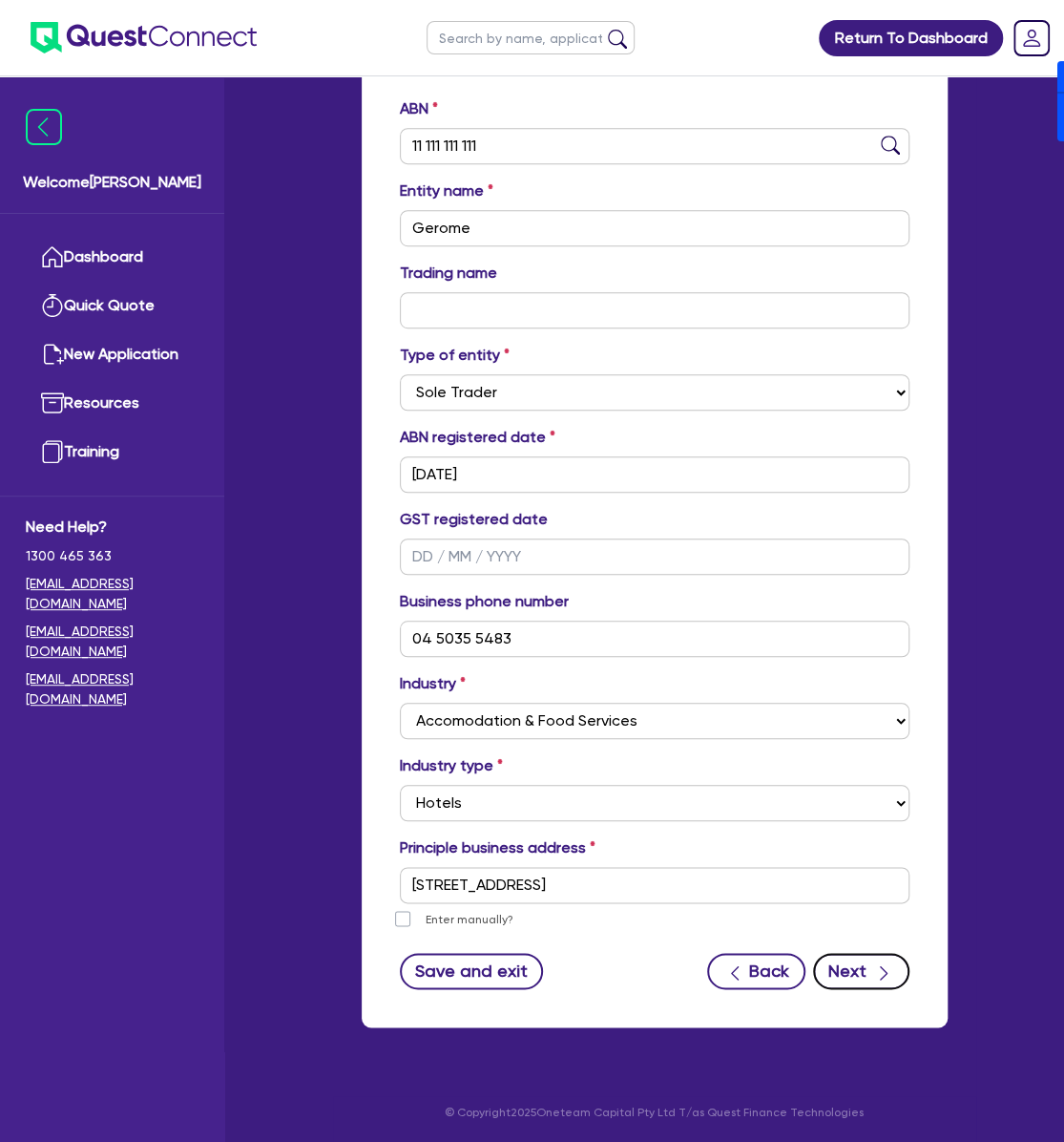
click at [858, 964] on button "Next" at bounding box center [861, 970] width 96 height 36
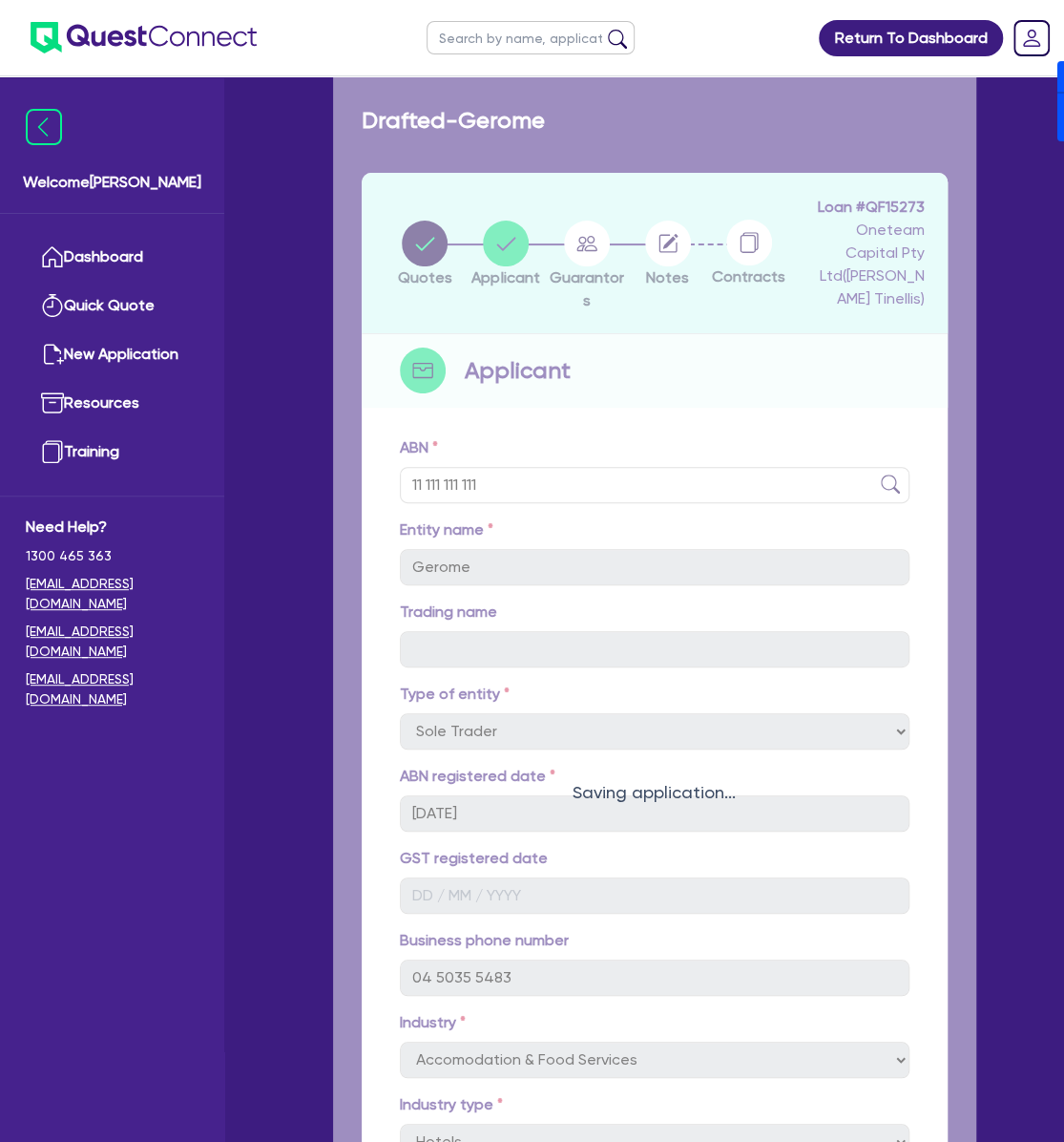
select select "MRS"
select select "[GEOGRAPHIC_DATA]"
select select "MARRIED"
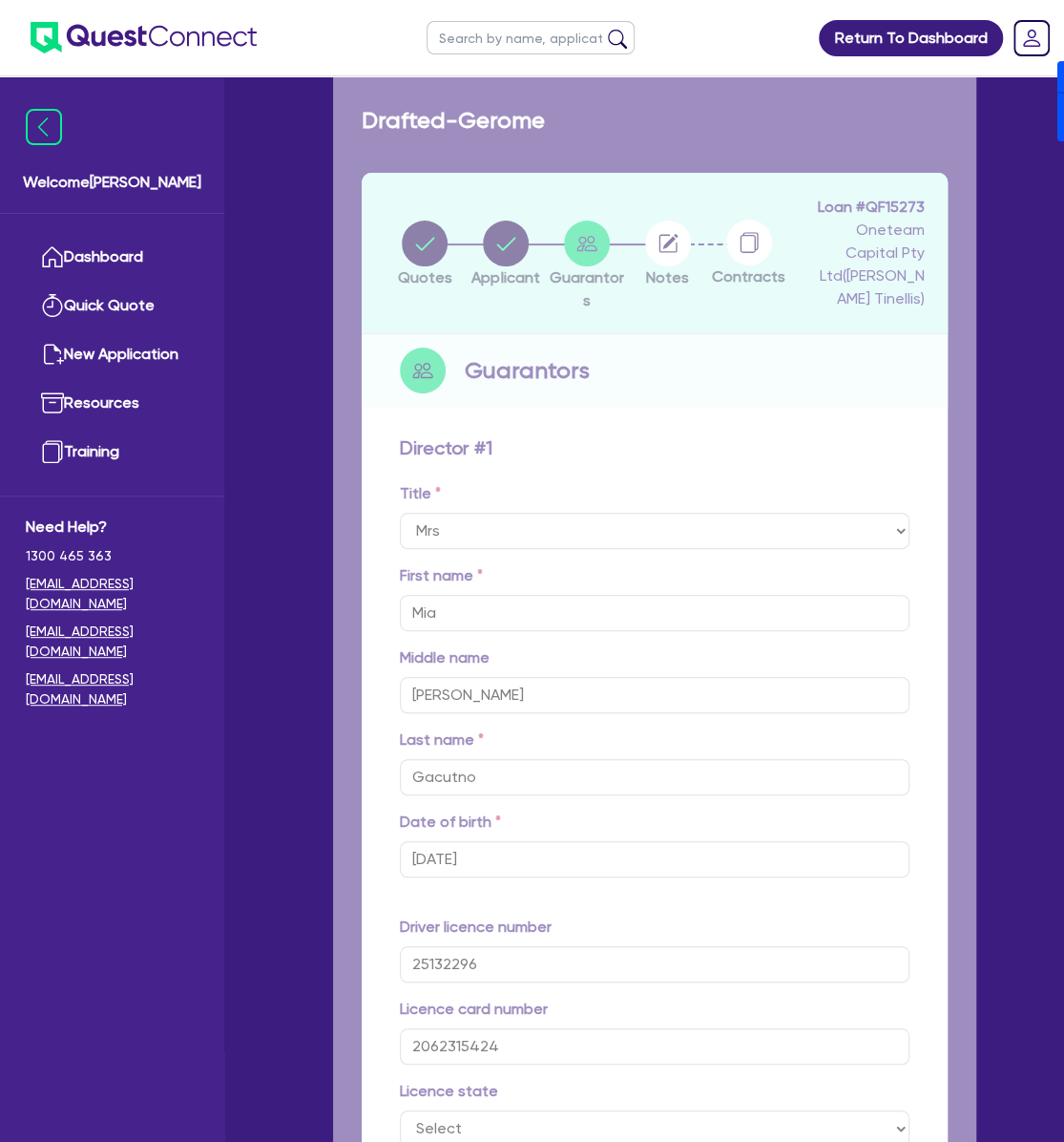
type input "0"
type input "0452 536 810"
type input "[STREET_ADDRESS]"
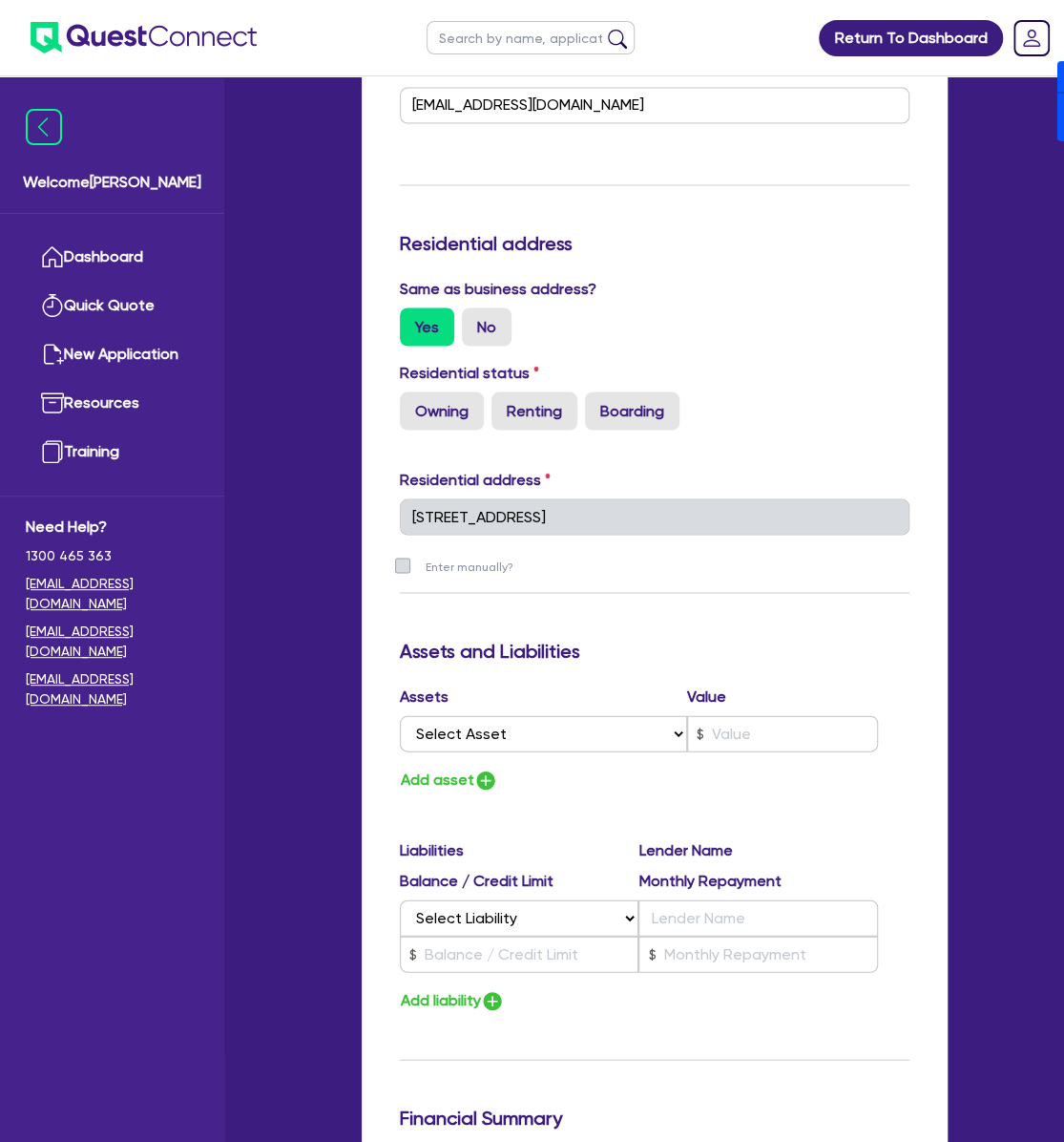
scroll to position [1313, 0]
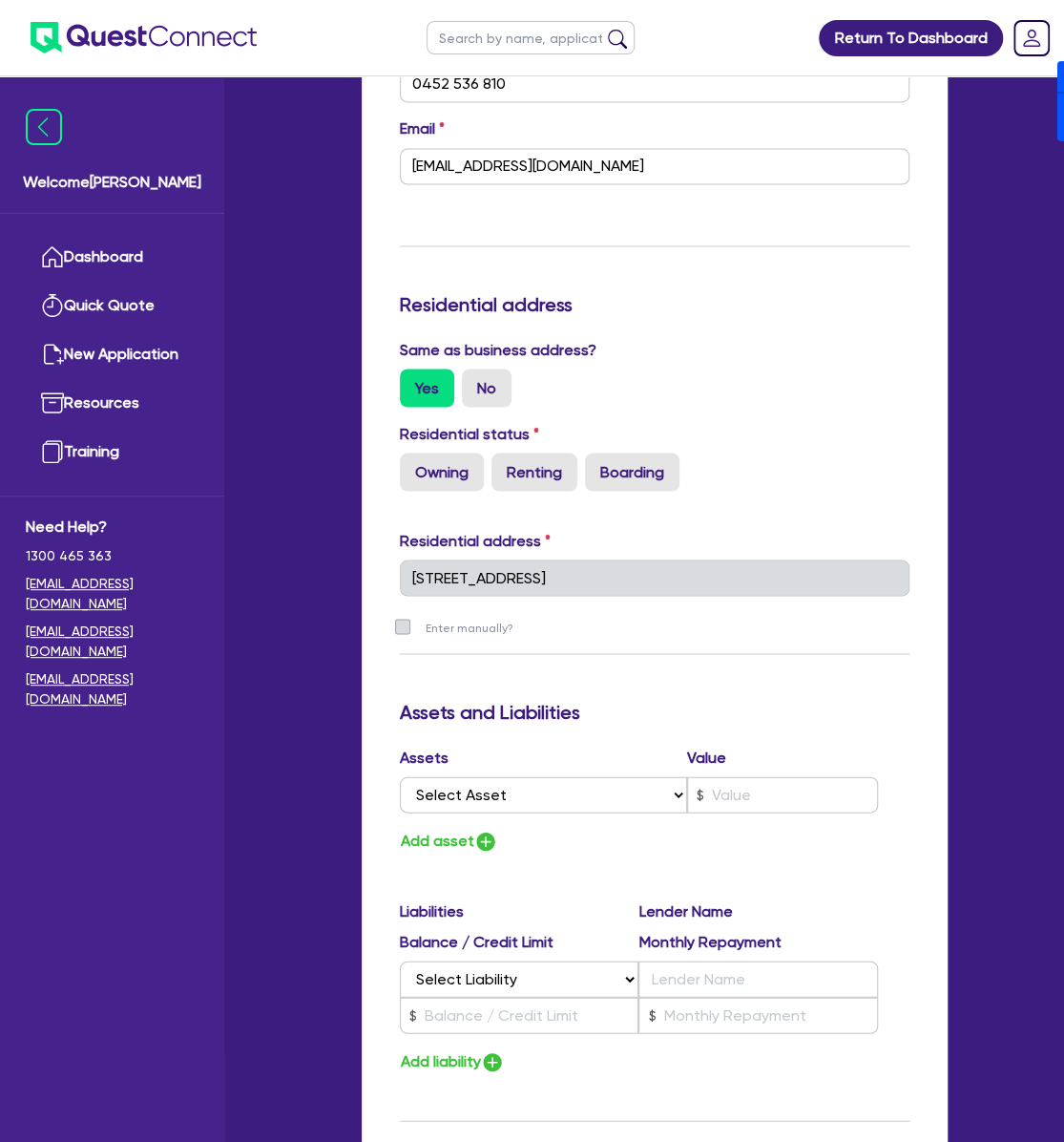
drag, startPoint x: 511, startPoint y: 472, endPoint x: 430, endPoint y: 566, distance: 124.1
click at [512, 471] on label "Renting" at bounding box center [534, 471] width 86 height 38
click at [503, 465] on input "Renting" at bounding box center [498, 458] width 13 height 13
radio input "true"
type input "0"
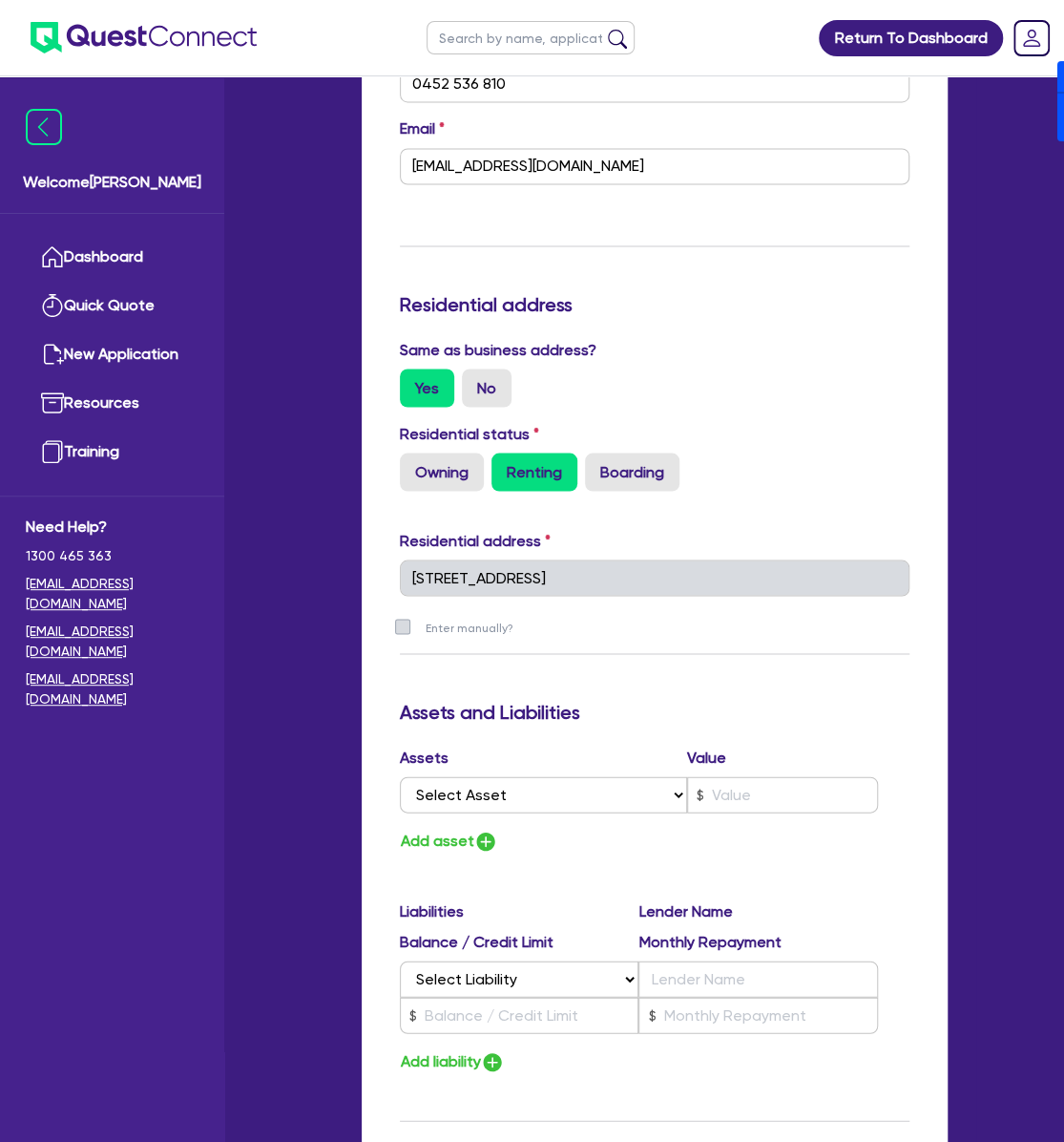
type input "0452 536 810"
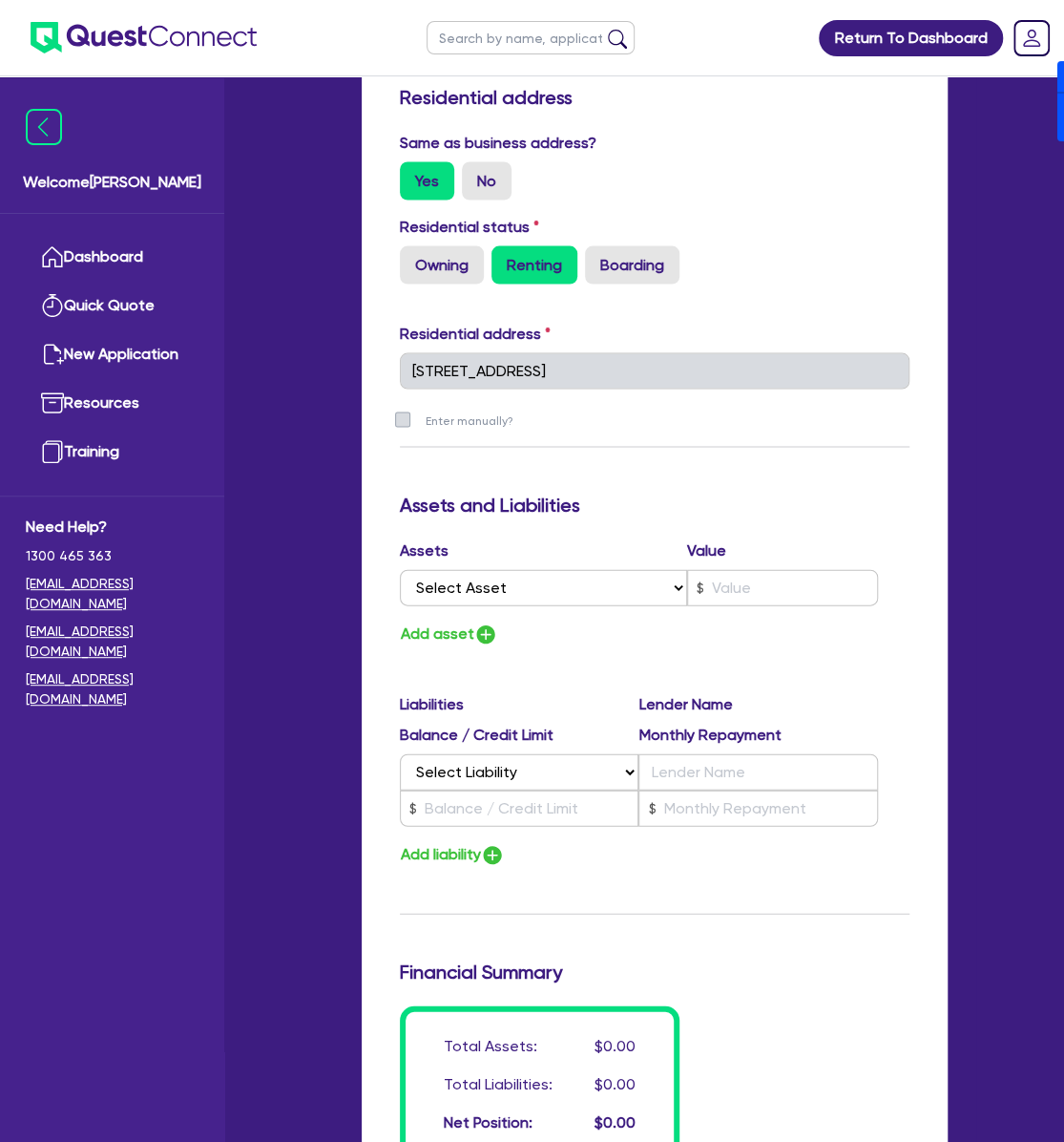
scroll to position [1568, 0]
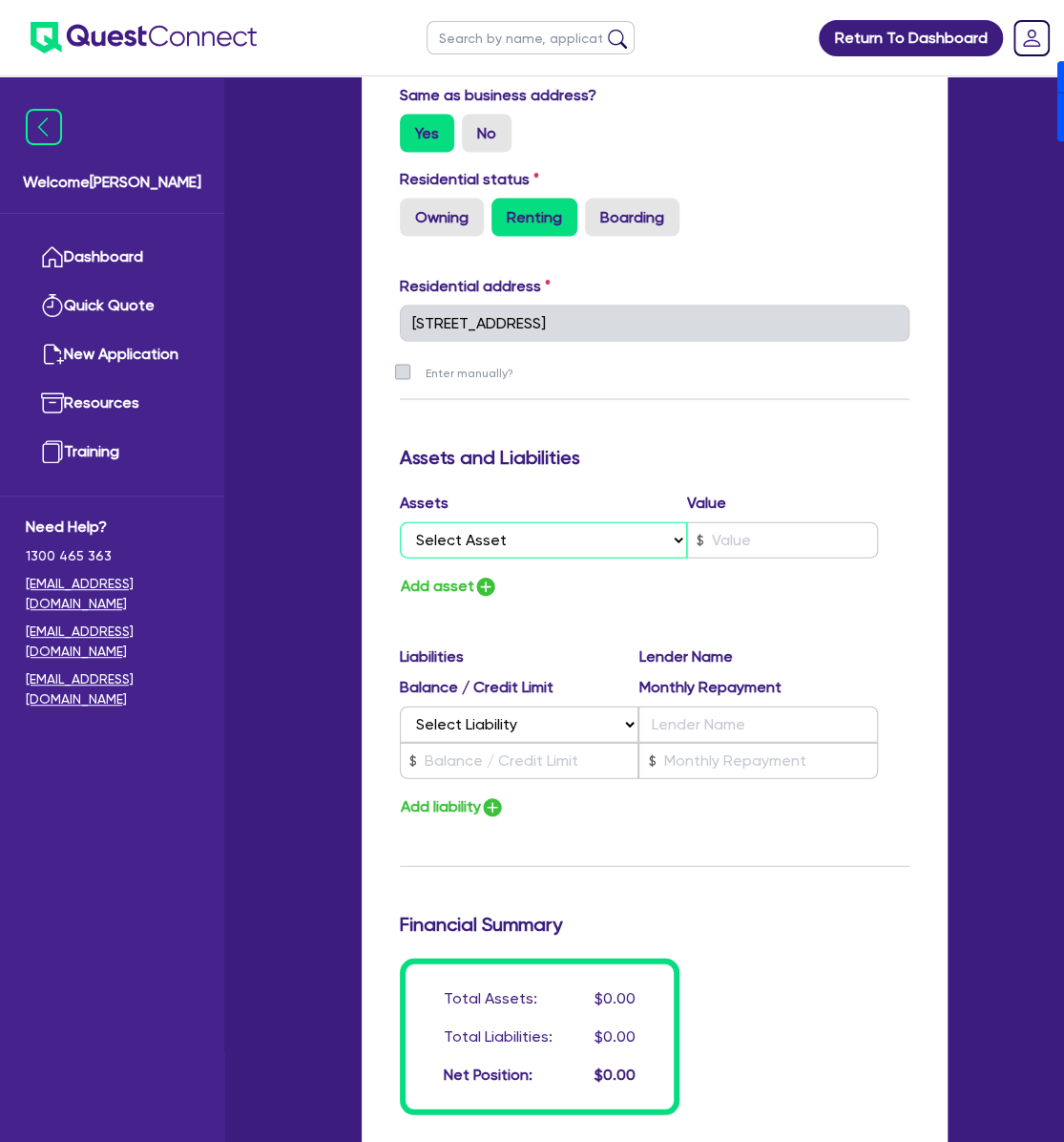
click at [555, 549] on select "Select Asset Cash Property Investment property Vehicle Truck Trailer Equipment …" at bounding box center [544, 539] width 287 height 36
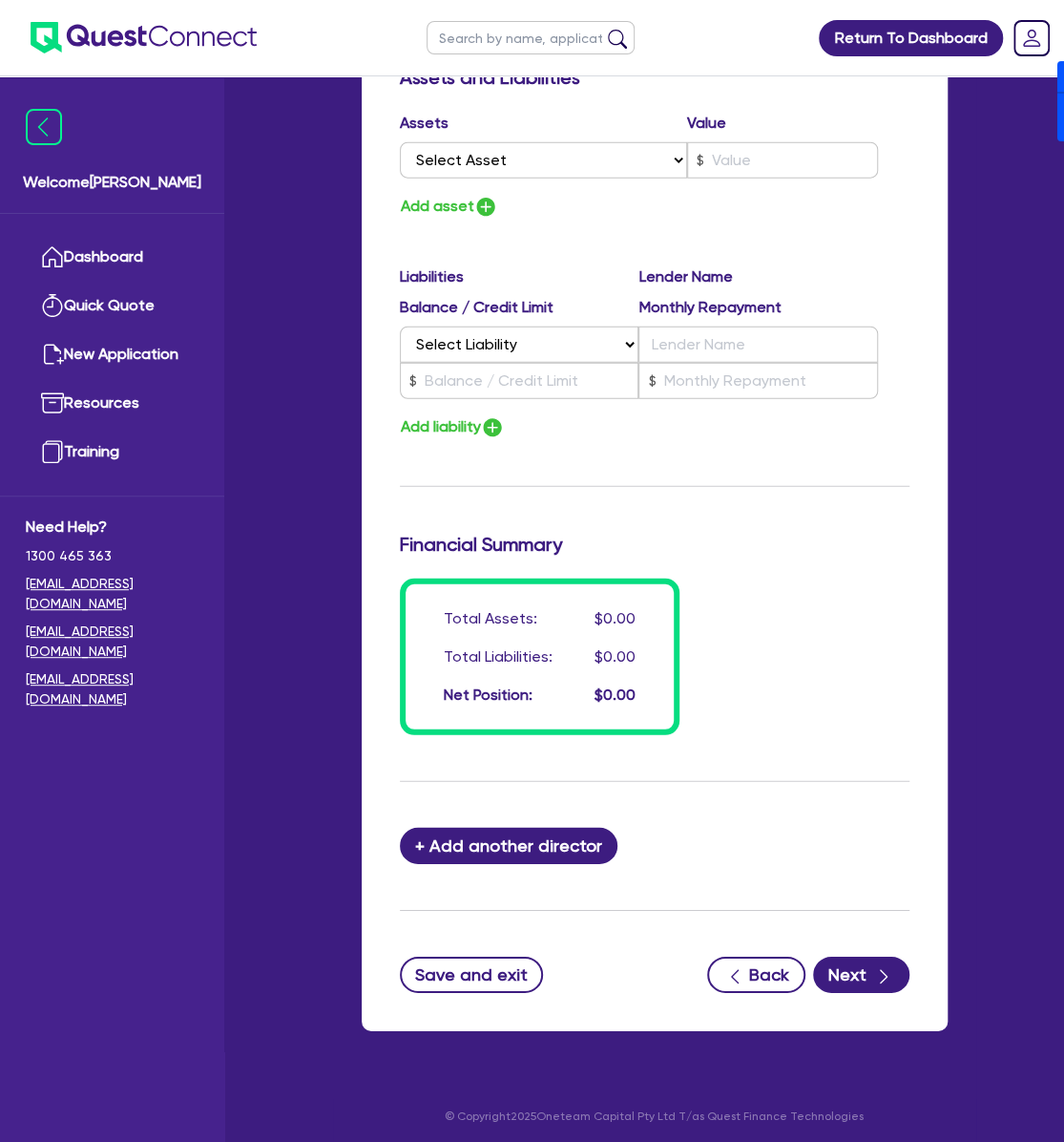
scroll to position [1951, 0]
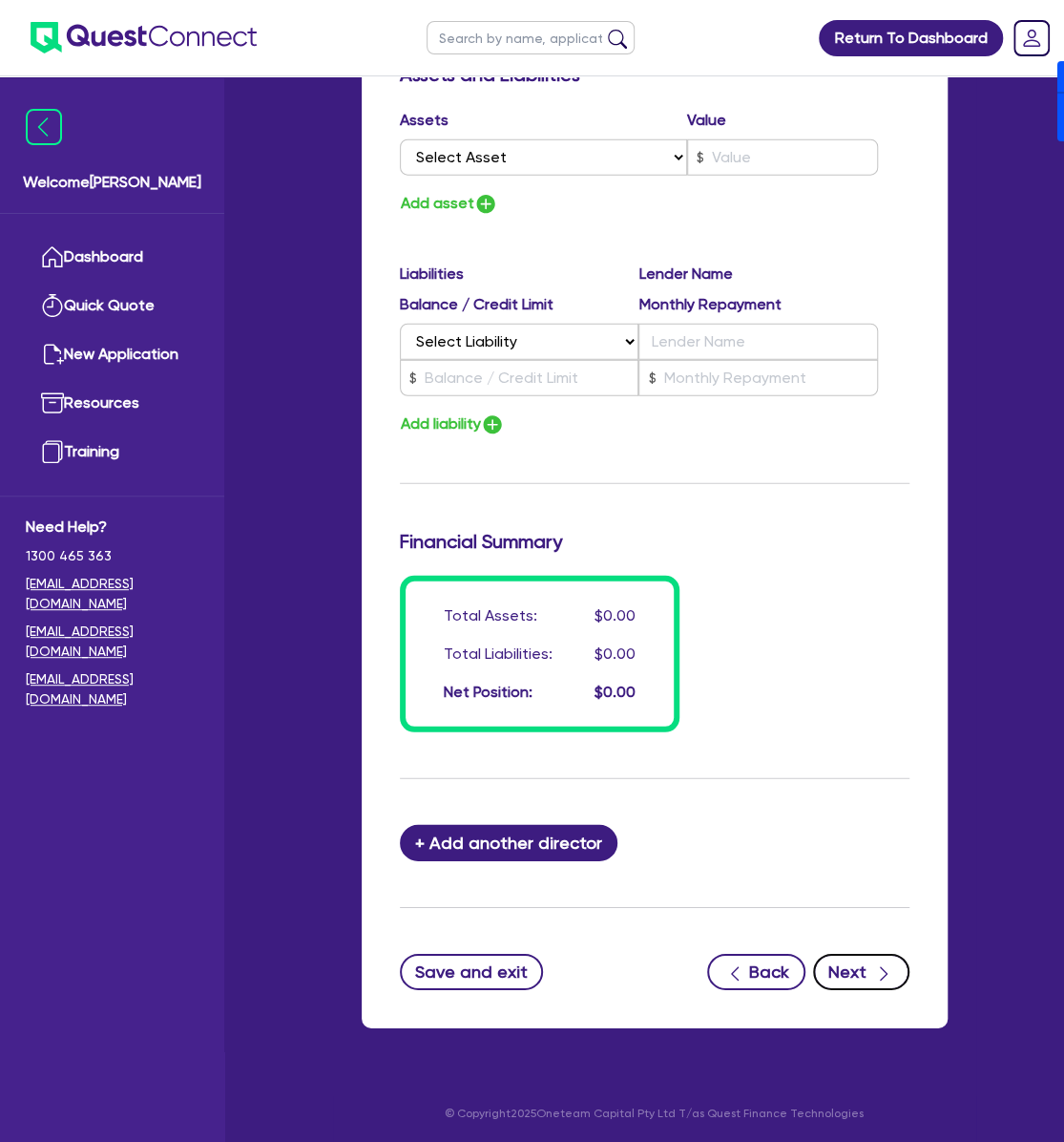
click at [868, 969] on button "Next" at bounding box center [861, 971] width 96 height 36
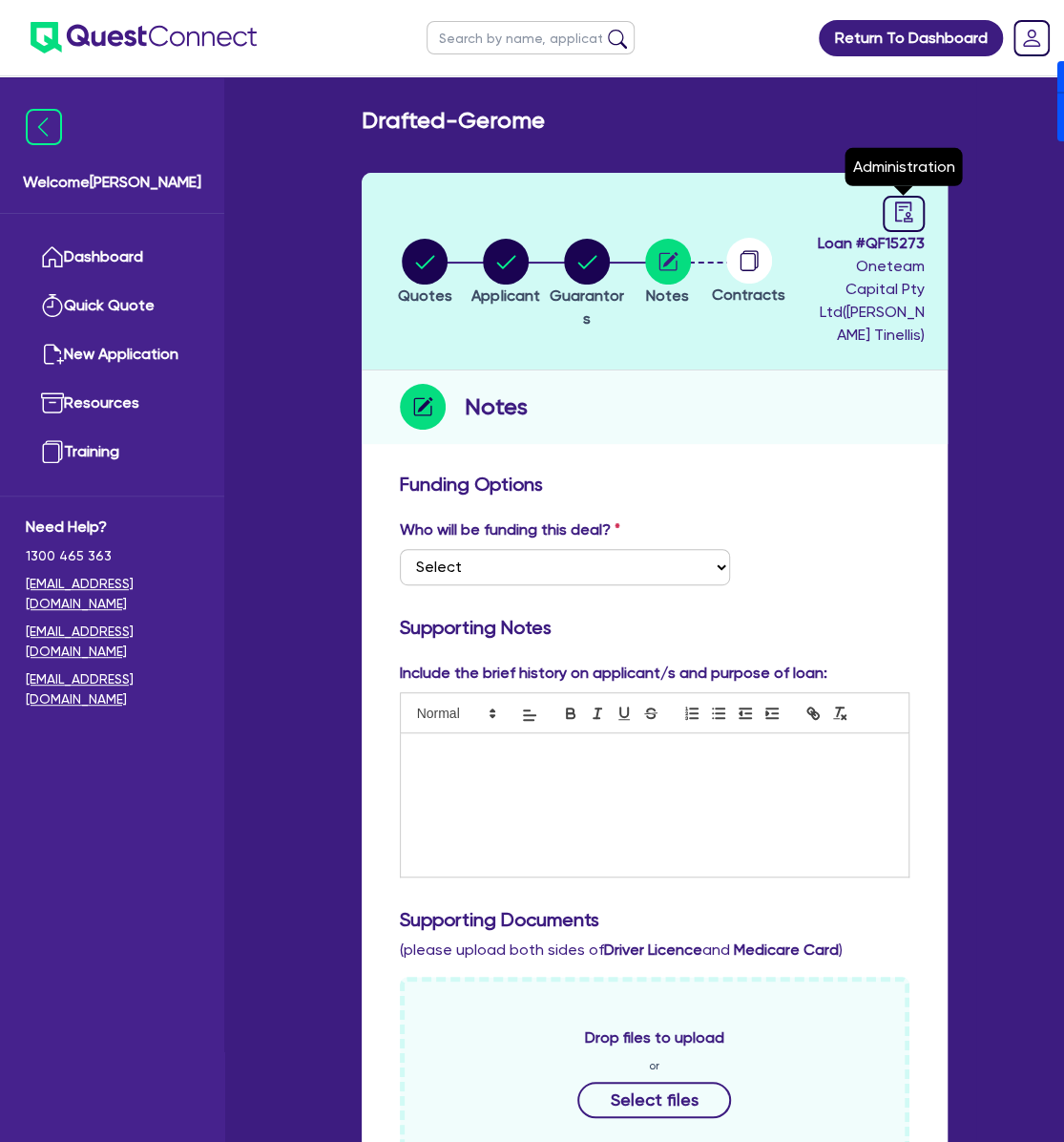
click at [922, 229] on div "Loan # QF15273 Oneteam Capital Pty Ltd ( [PERSON_NAME] ) Administration" at bounding box center [870, 270] width 108 height 150
click at [894, 215] on icon "audit" at bounding box center [902, 211] width 17 height 20
select select "DRAFTED_NEW"
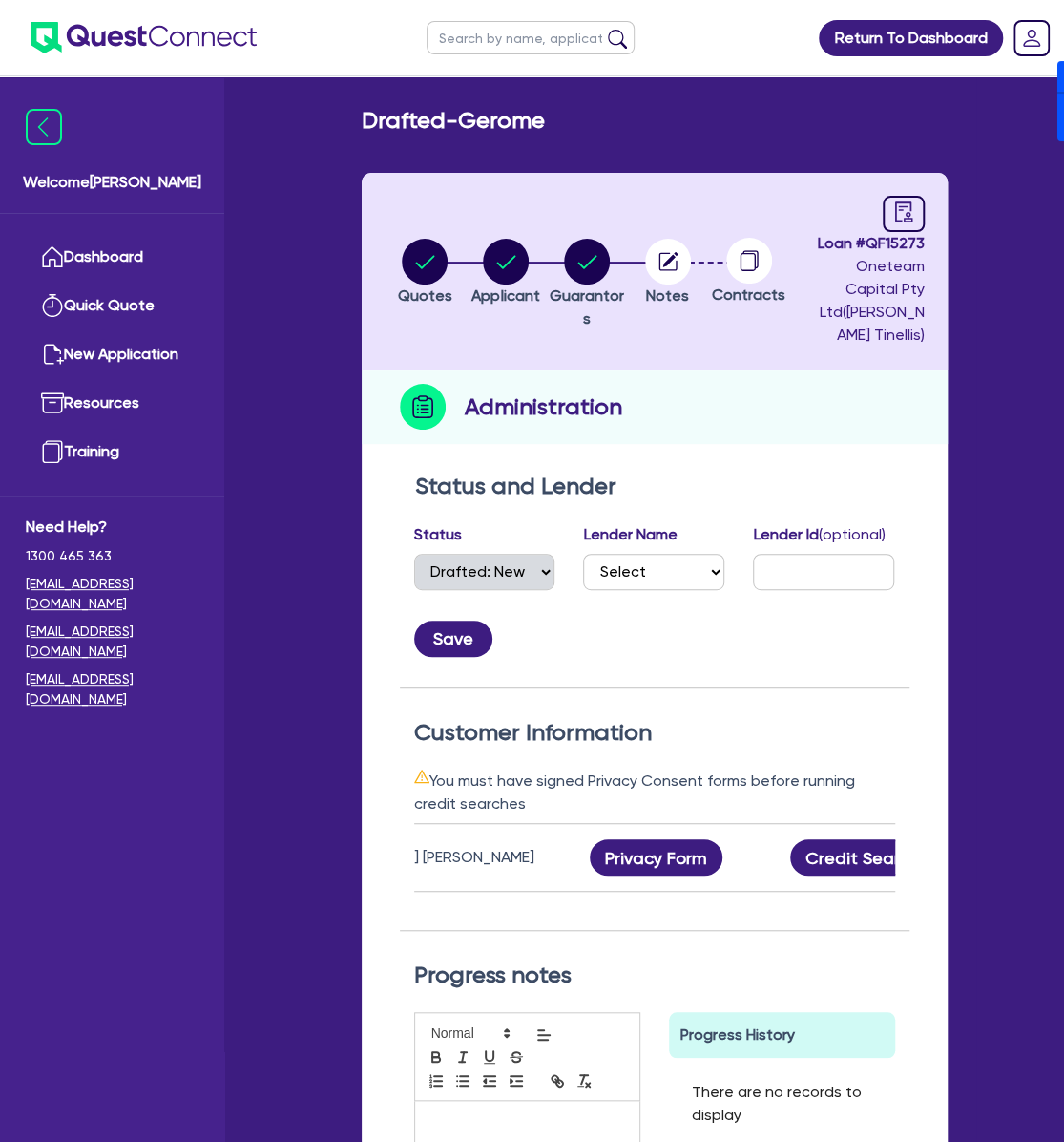
scroll to position [0, 375]
click at [435, 861] on button "Privacy Form" at bounding box center [405, 857] width 134 height 36
